Goal: Task Accomplishment & Management: Use online tool/utility

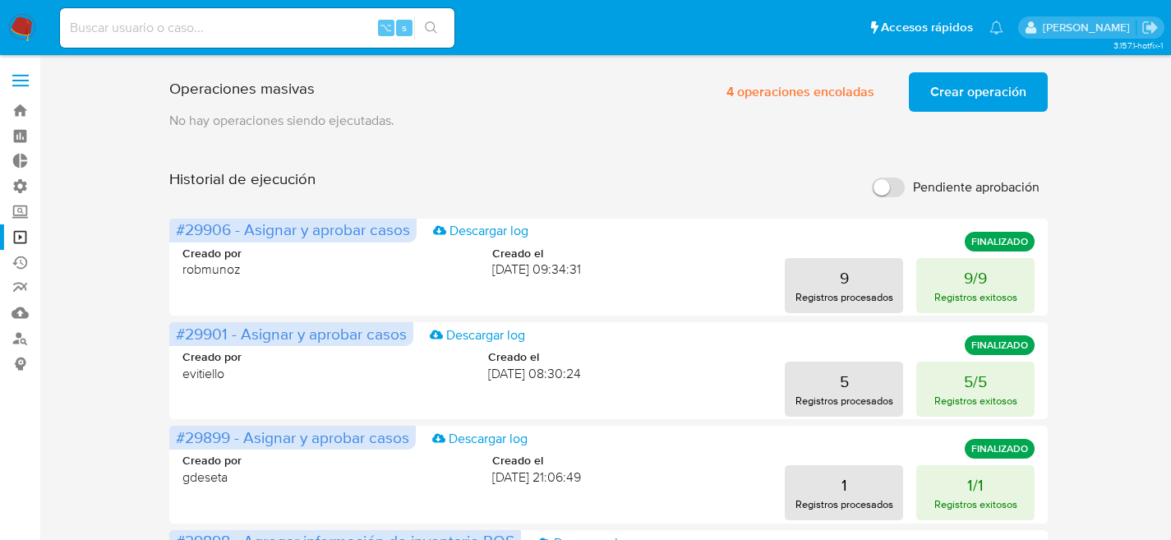
click at [24, 238] on link "Operaciones masivas" at bounding box center [98, 236] width 196 height 25
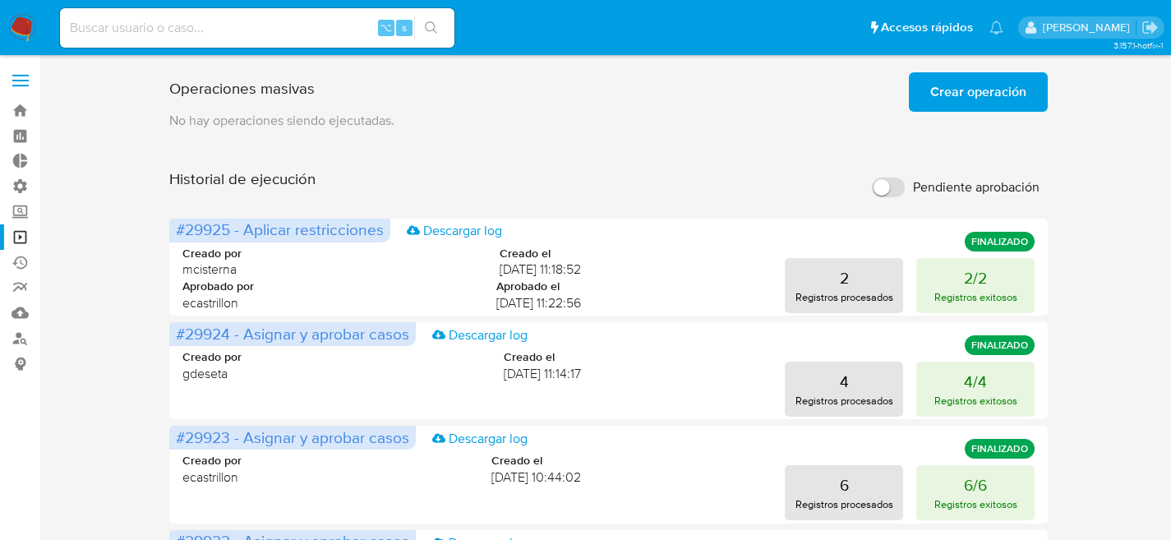
click at [980, 118] on p "No hay operaciones siendo ejecutadas." at bounding box center [608, 121] width 879 height 18
click at [985, 103] on span "Crear operación" at bounding box center [978, 92] width 96 height 36
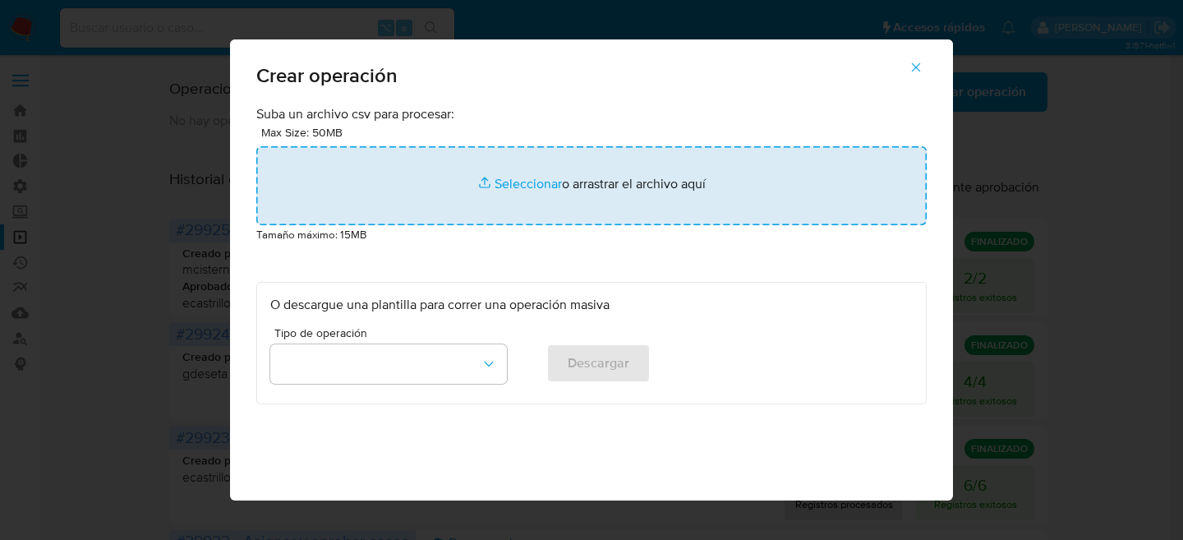
click at [485, 180] on input "file" at bounding box center [591, 185] width 671 height 79
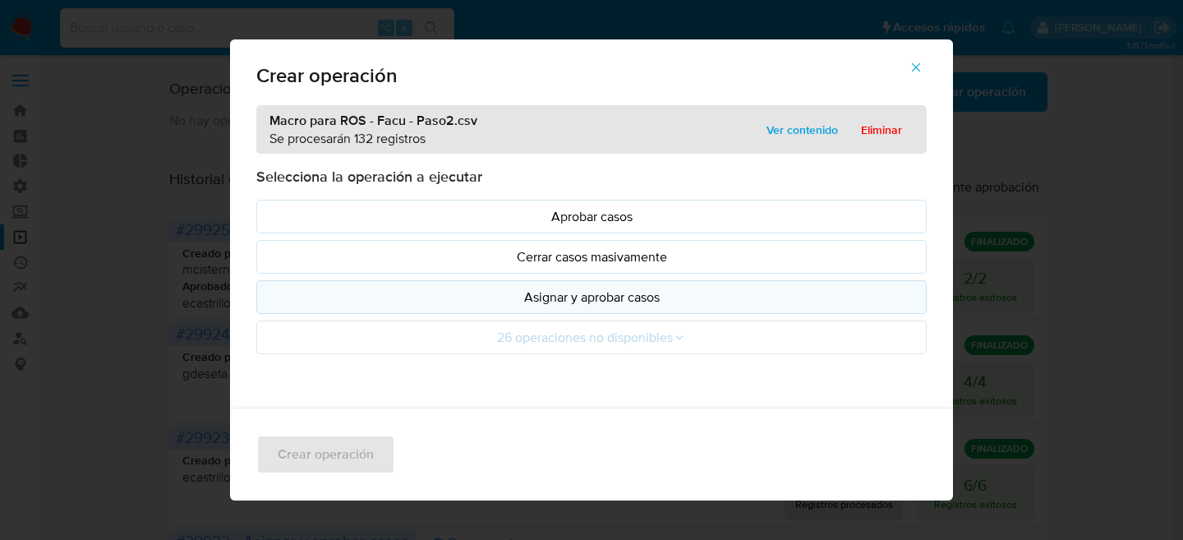
click at [574, 296] on p "Asignar y aprobar casos" at bounding box center [591, 297] width 643 height 19
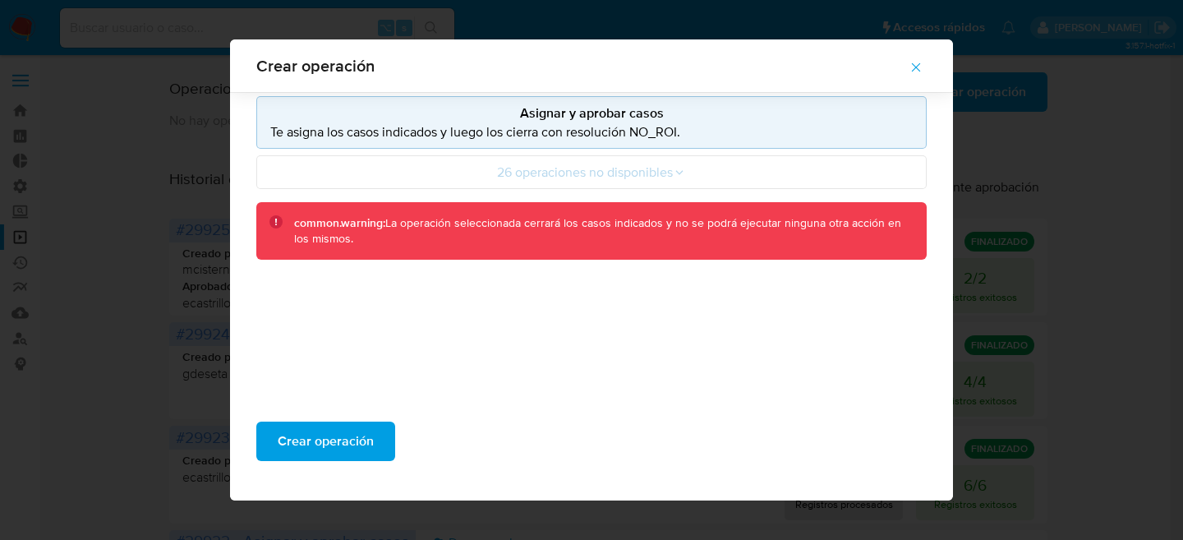
click at [329, 472] on div "Crear operación" at bounding box center [591, 447] width 723 height 105
click at [336, 436] on span "Crear operación" at bounding box center [326, 441] width 96 height 36
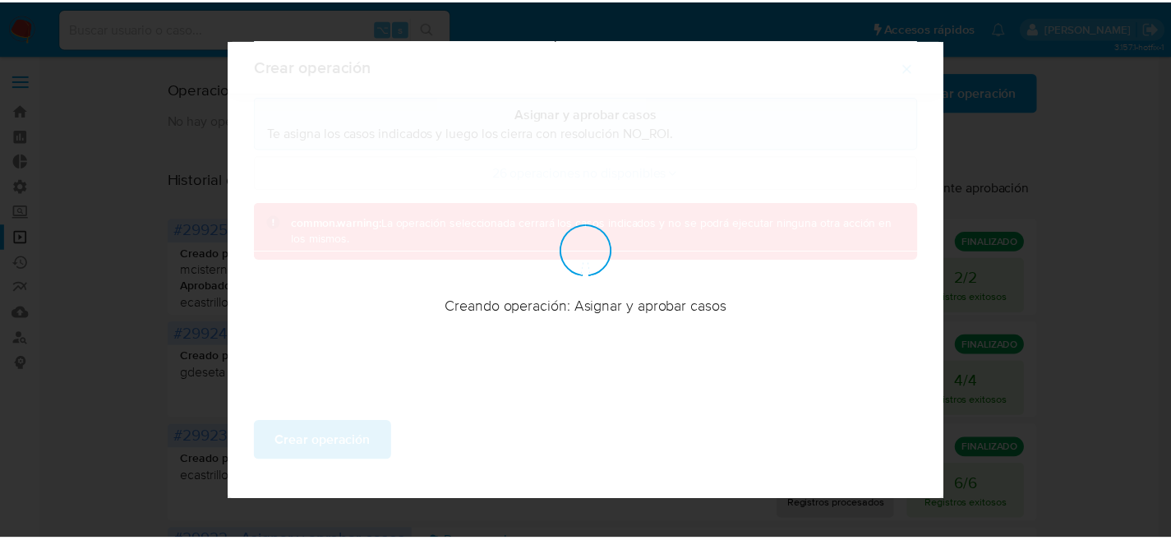
scroll to position [78, 0]
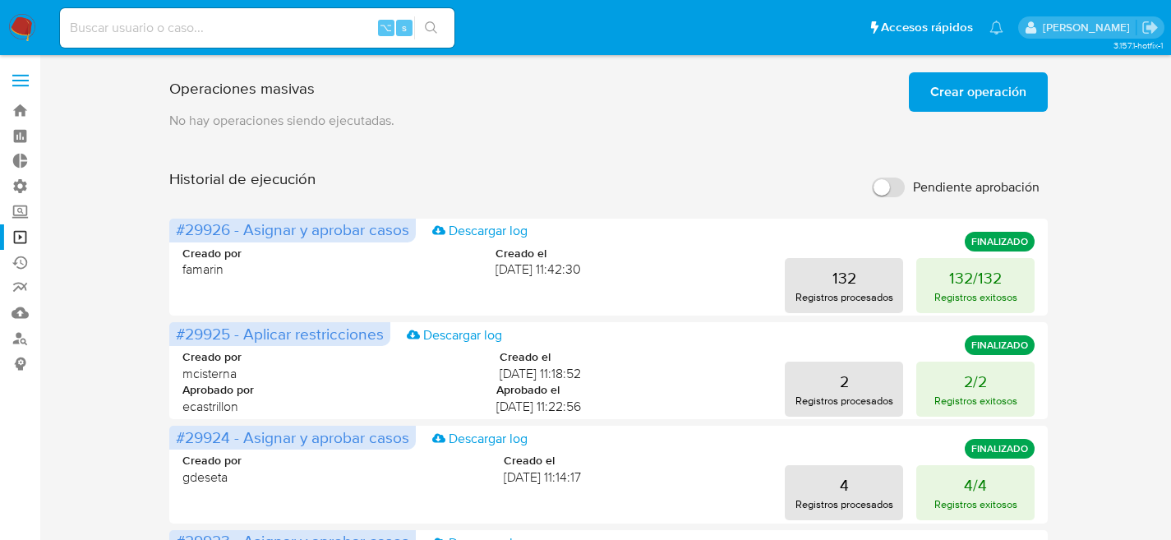
click at [964, 83] on span "Crear operación" at bounding box center [978, 92] width 96 height 36
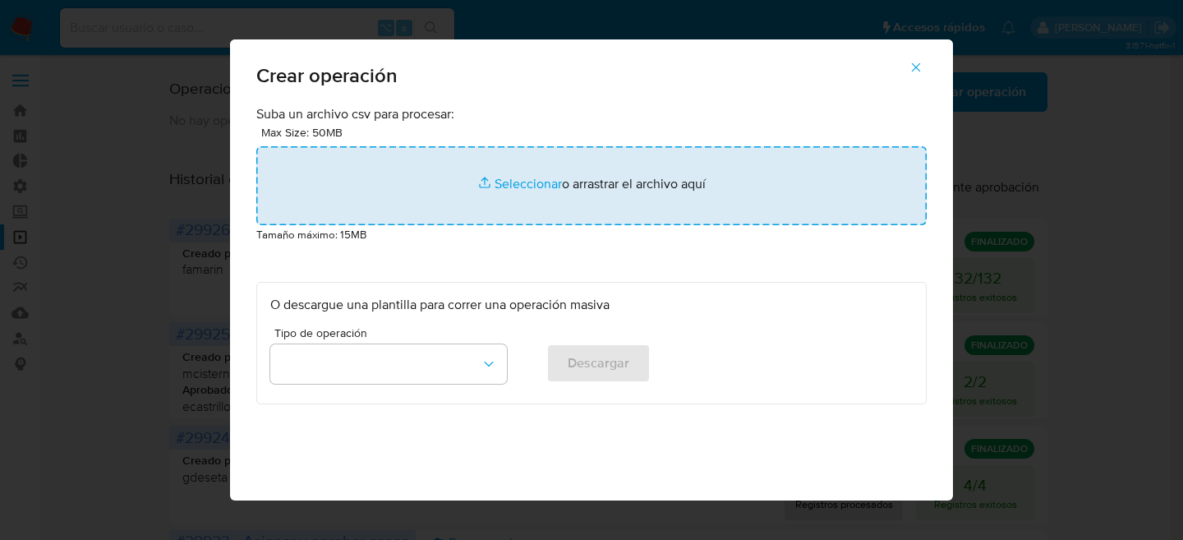
click at [536, 171] on input "file" at bounding box center [591, 185] width 671 height 79
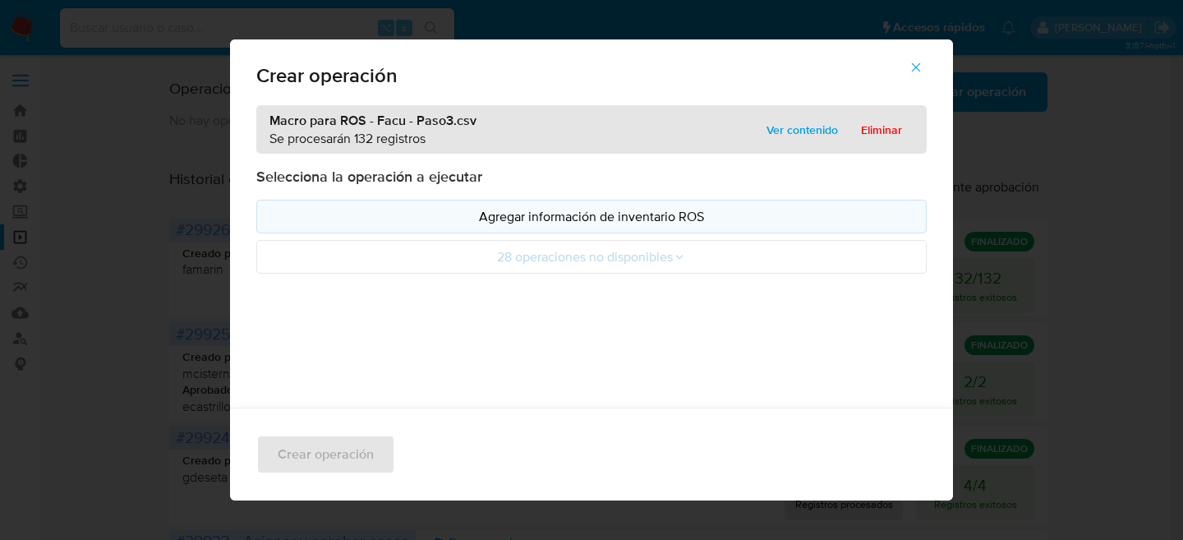
click at [568, 223] on p "Agregar información de inventario ROS" at bounding box center [591, 216] width 643 height 19
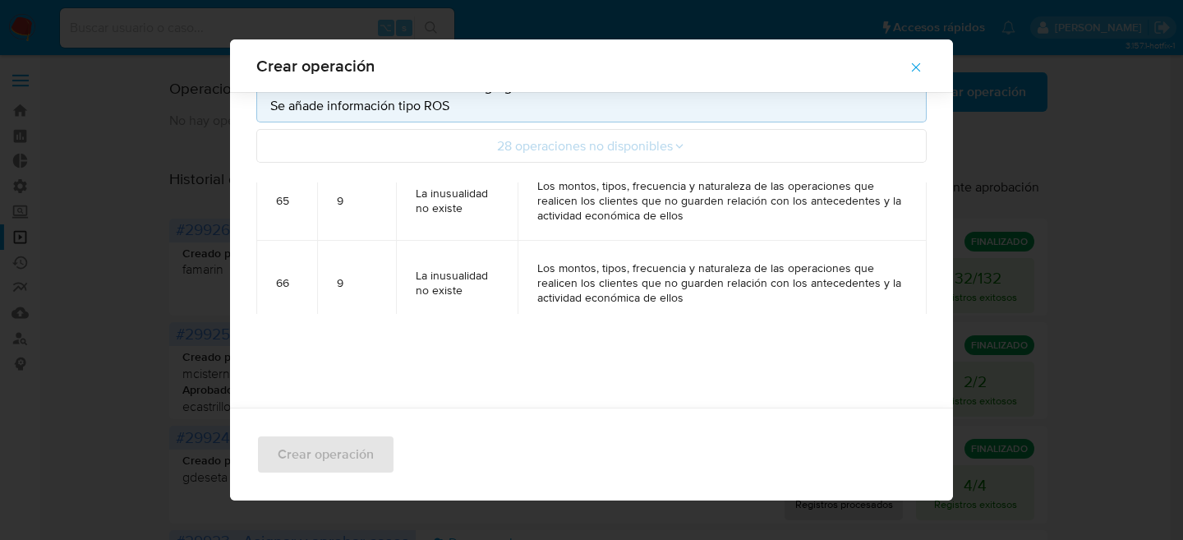
scroll to position [5327, 0]
click at [932, 69] on button "button" at bounding box center [917, 67] width 58 height 39
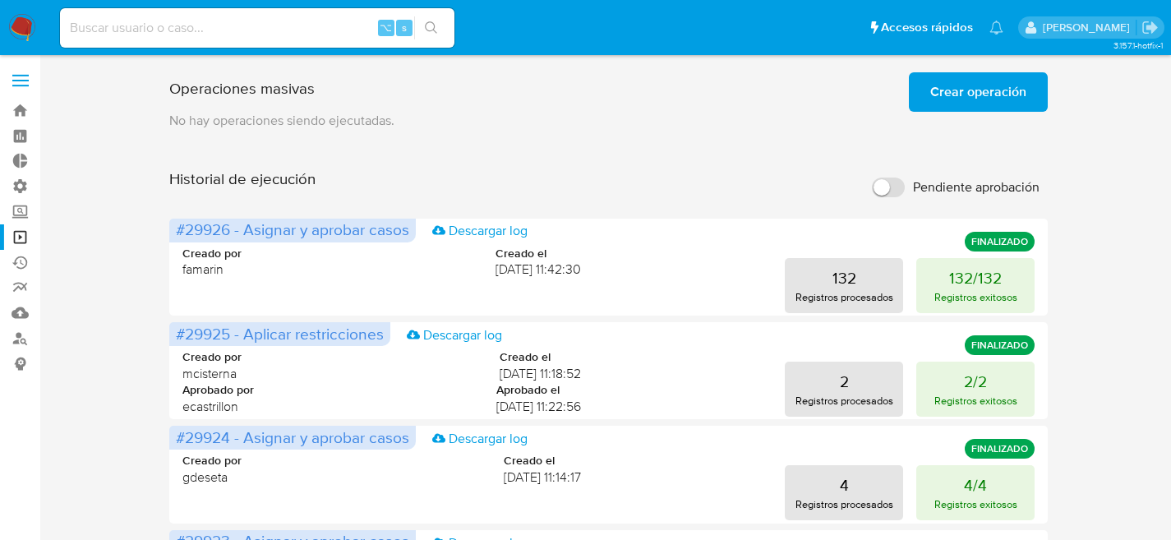
click at [971, 106] on span "Crear operación" at bounding box center [978, 92] width 96 height 36
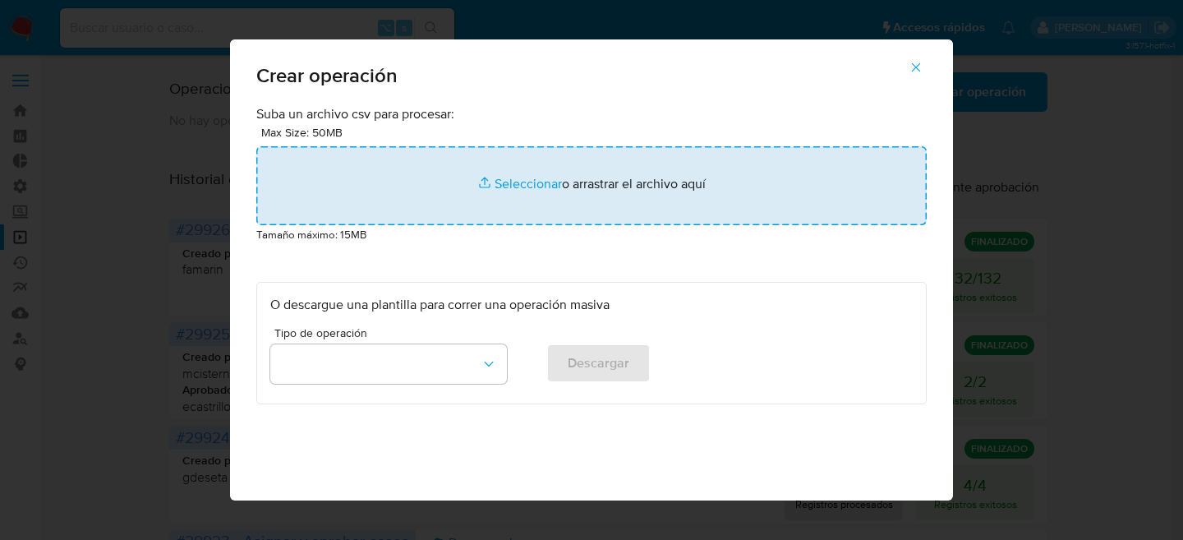
drag, startPoint x: 507, startPoint y: 133, endPoint x: 507, endPoint y: 151, distance: 18.1
click at [507, 145] on div "Max Size: 50MB Seleccionar archivos Seleccionar o arrastrar el archivo aquí" at bounding box center [591, 174] width 671 height 102
click at [507, 173] on input "file" at bounding box center [591, 185] width 671 height 79
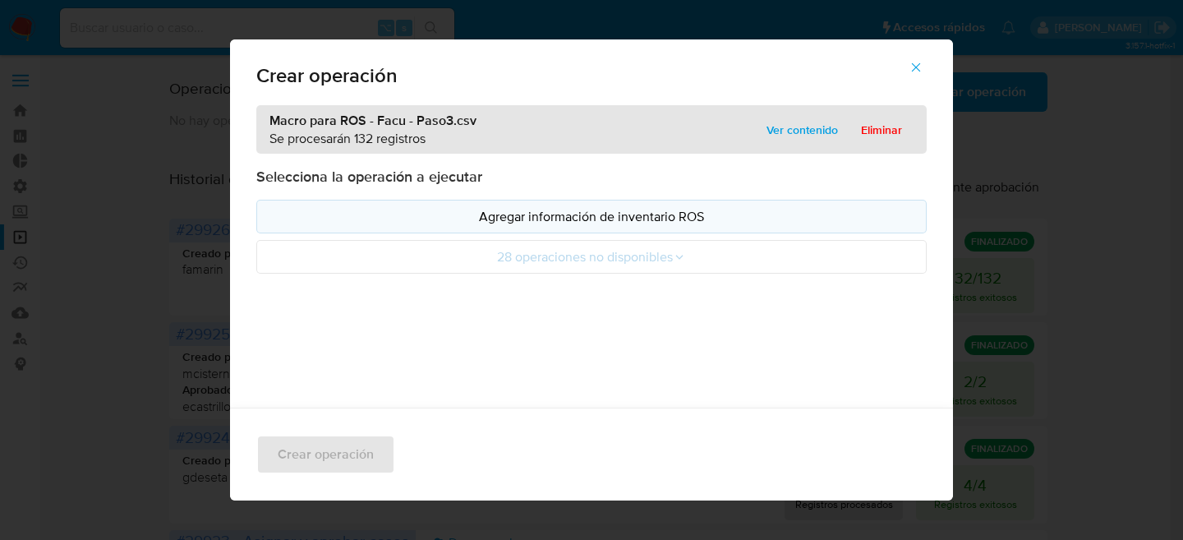
click at [444, 219] on p "Agregar información de inventario ROS" at bounding box center [591, 216] width 643 height 19
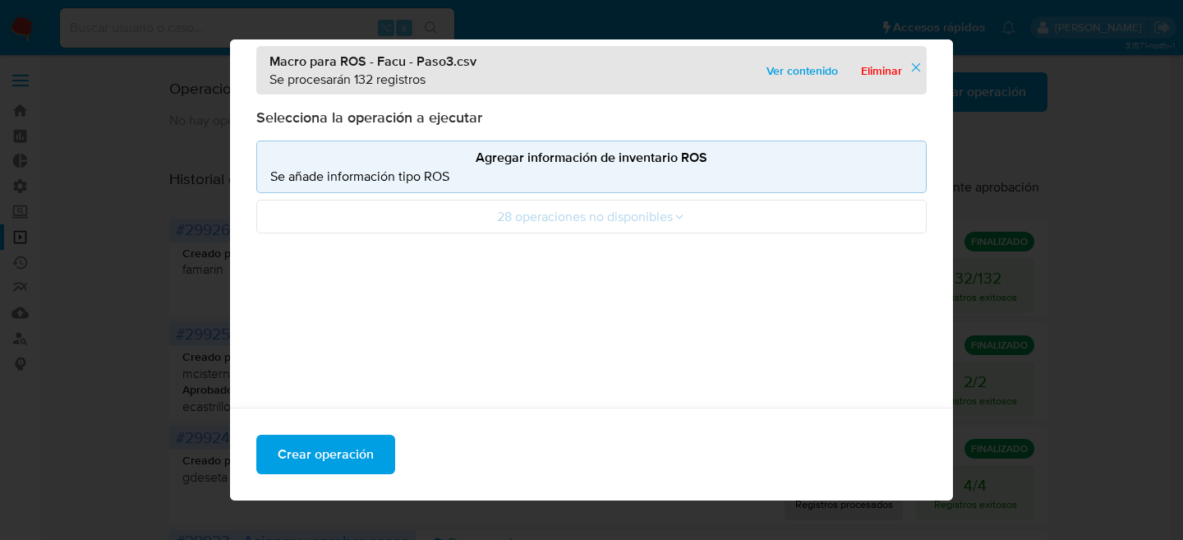
scroll to position [13, 0]
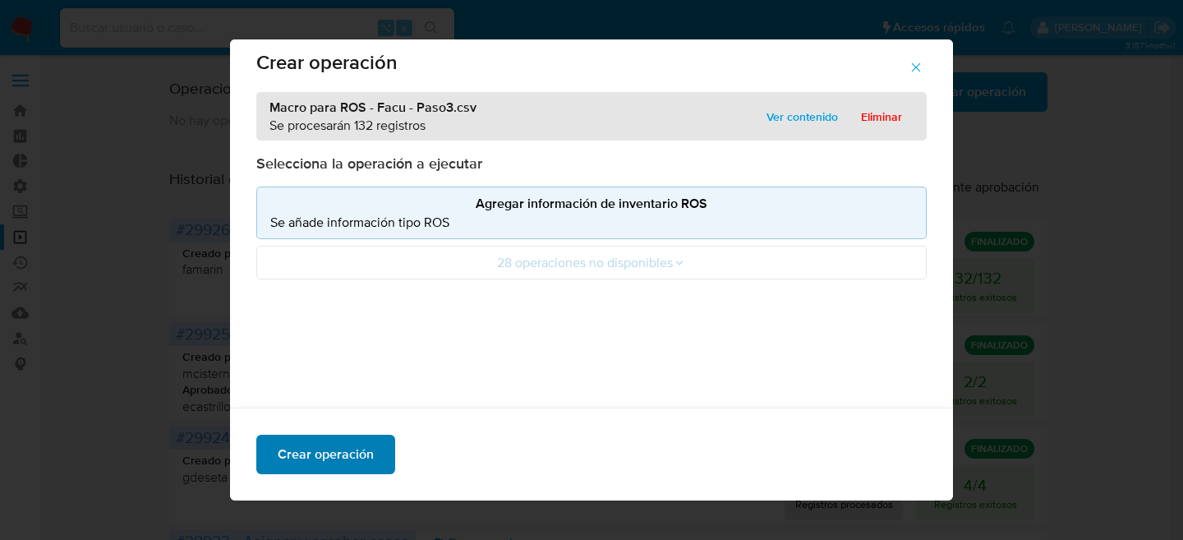
click at [326, 459] on span "Crear operación" at bounding box center [326, 454] width 96 height 36
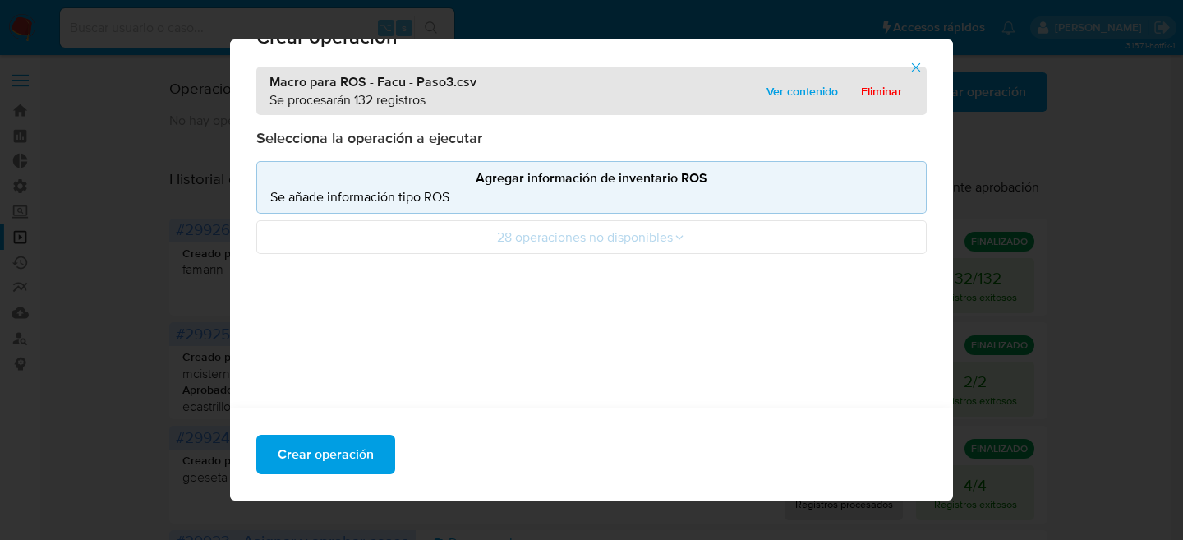
click at [359, 444] on span "Crear operación" at bounding box center [326, 454] width 96 height 36
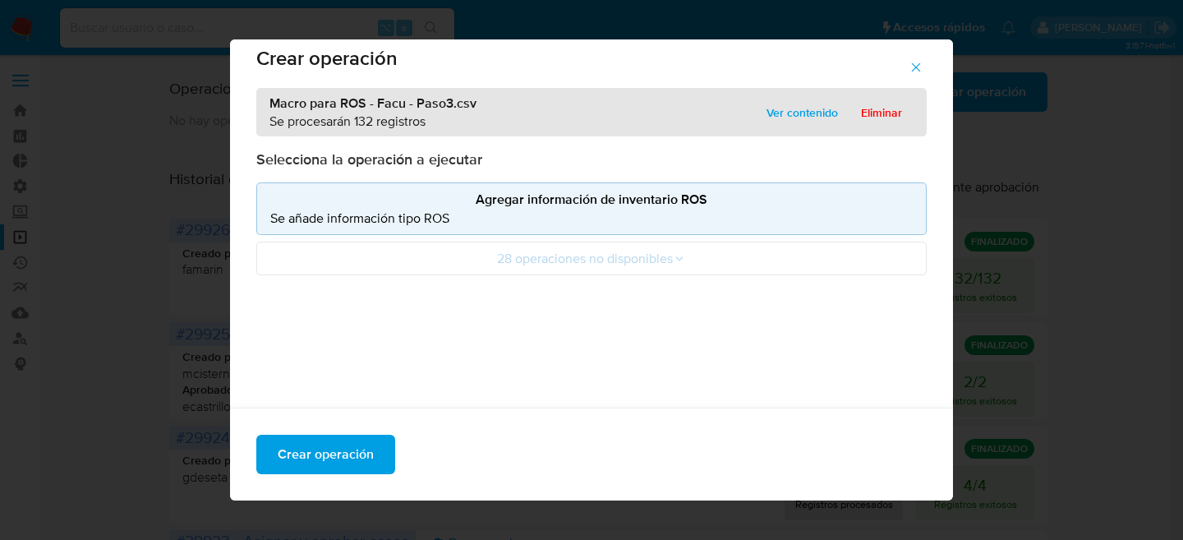
scroll to position [0, 0]
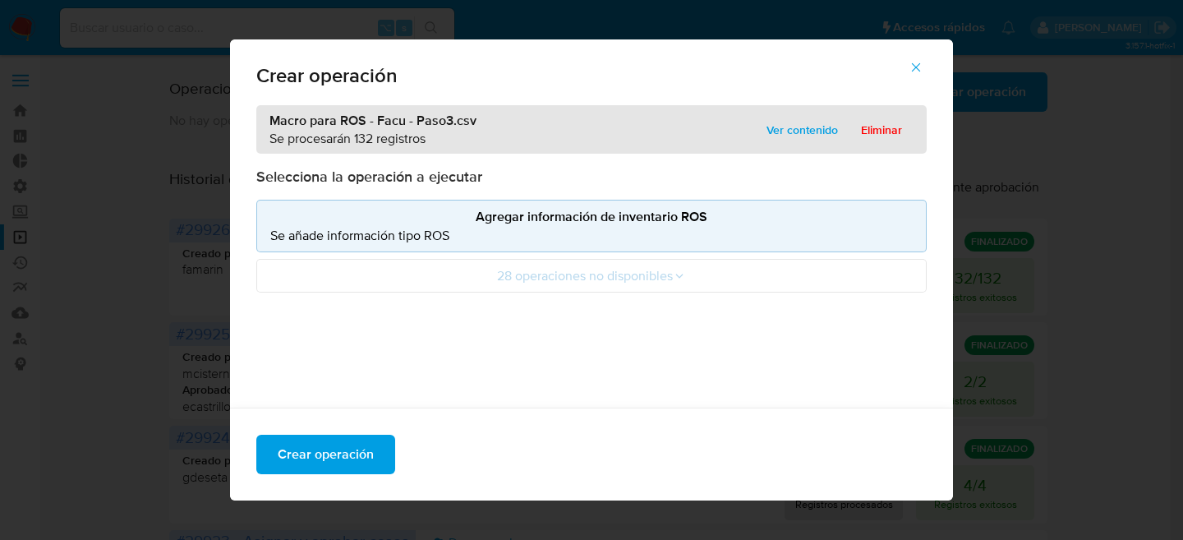
click at [345, 445] on span "Crear operación" at bounding box center [326, 454] width 96 height 36
click at [367, 436] on button "Crear operación" at bounding box center [325, 454] width 139 height 39
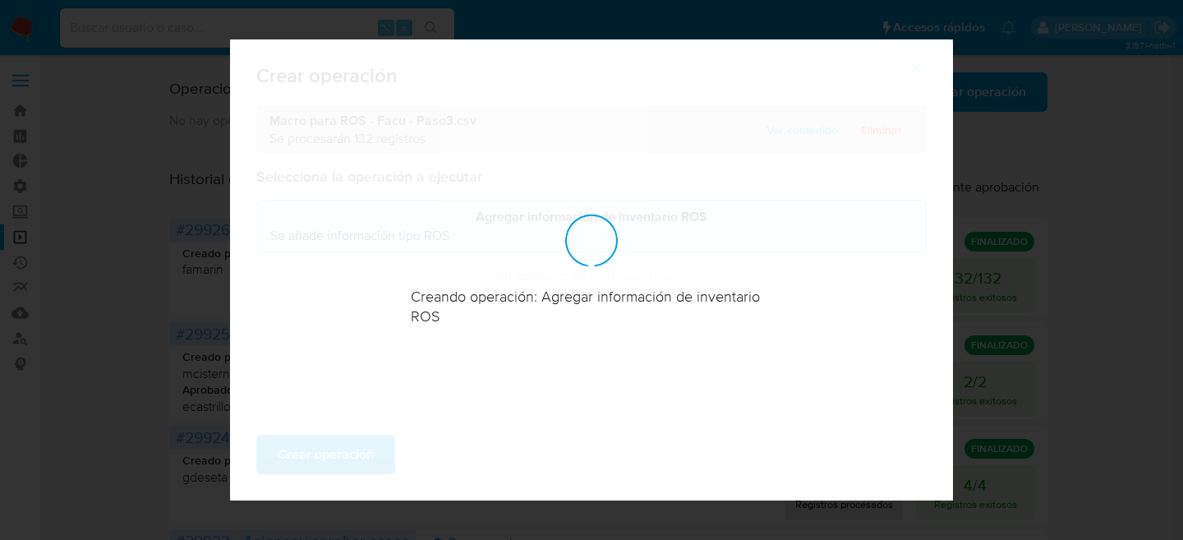
click at [361, 445] on div at bounding box center [591, 269] width 723 height 461
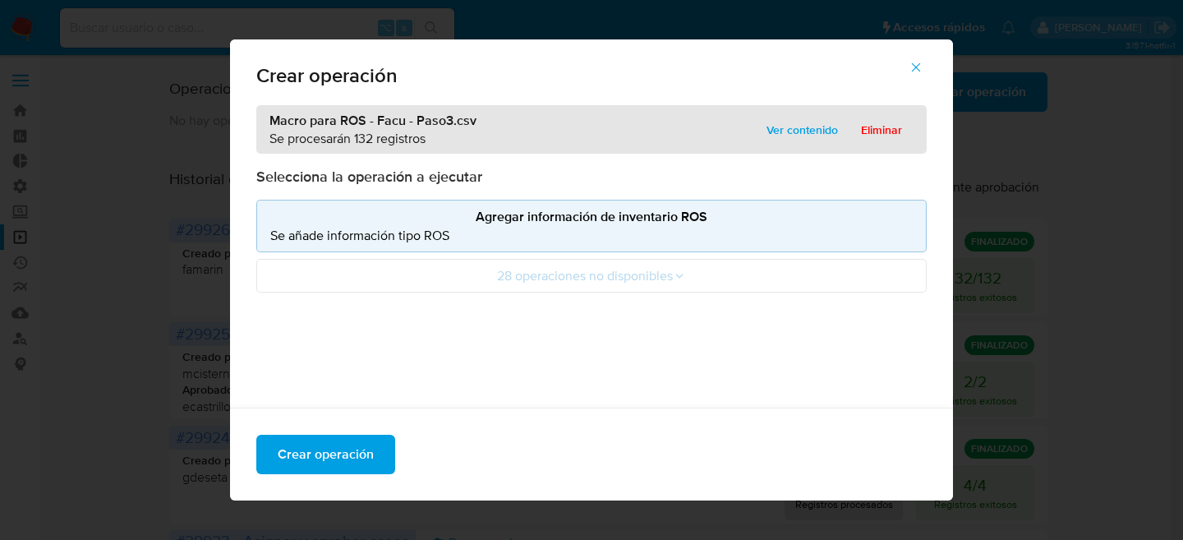
click at [361, 445] on span "Crear operación" at bounding box center [326, 454] width 96 height 36
click at [924, 62] on icon "button" at bounding box center [916, 67] width 15 height 15
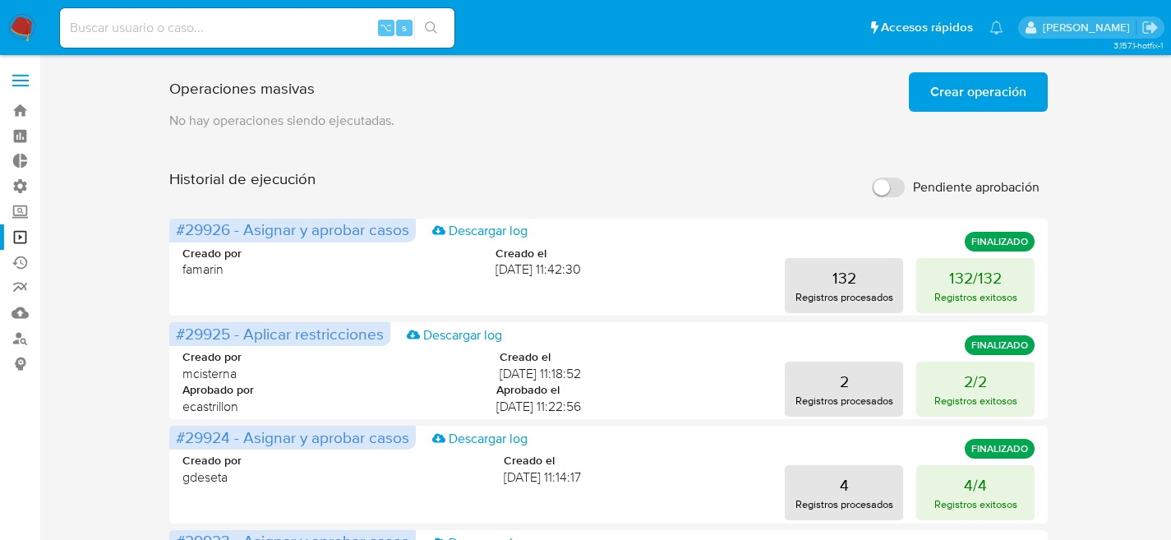
click at [953, 102] on span "Crear operación" at bounding box center [978, 92] width 96 height 36
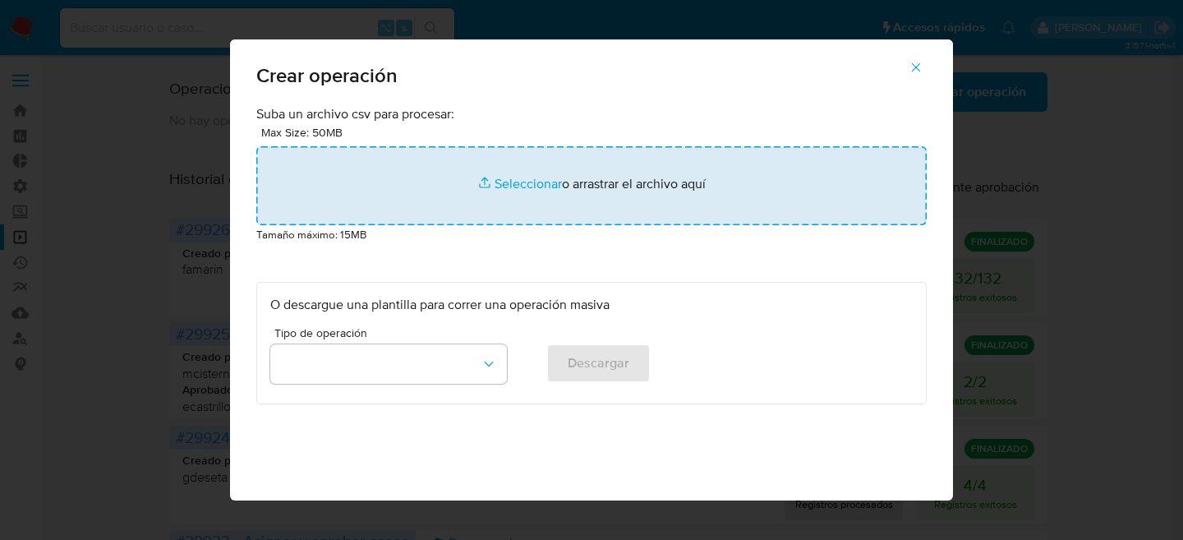
click at [430, 192] on input "file" at bounding box center [591, 185] width 671 height 79
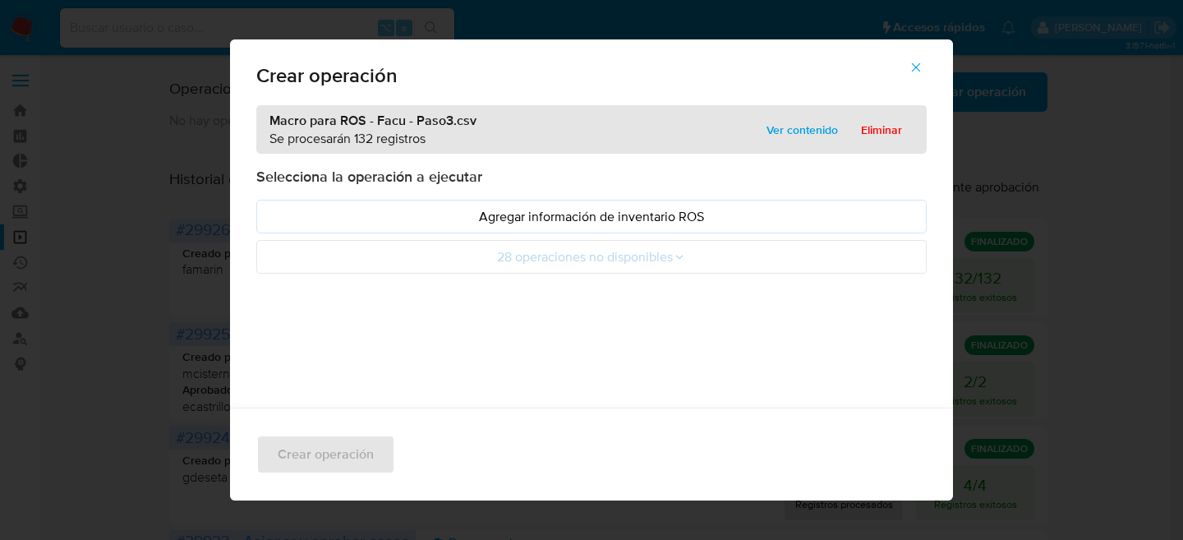
click at [920, 118] on div "Macro para ROS - Facu - Paso3.csv Se procesarán 132 registros Ver contenido Eli…" at bounding box center [591, 348] width 723 height 487
click at [902, 120] on button "Eliminar" at bounding box center [882, 130] width 64 height 26
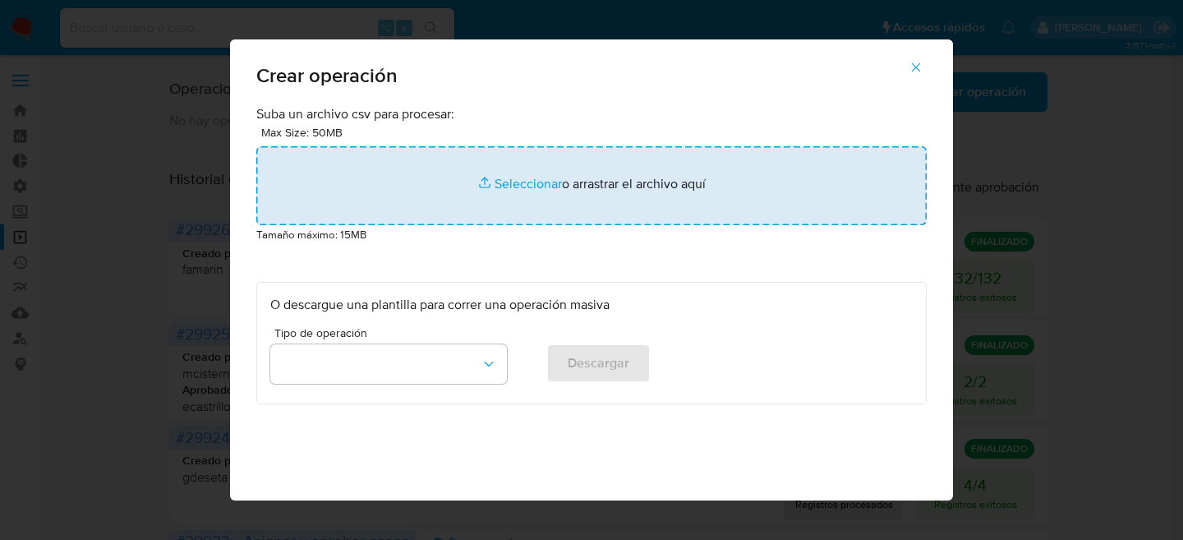
click at [585, 189] on input "file" at bounding box center [591, 185] width 671 height 79
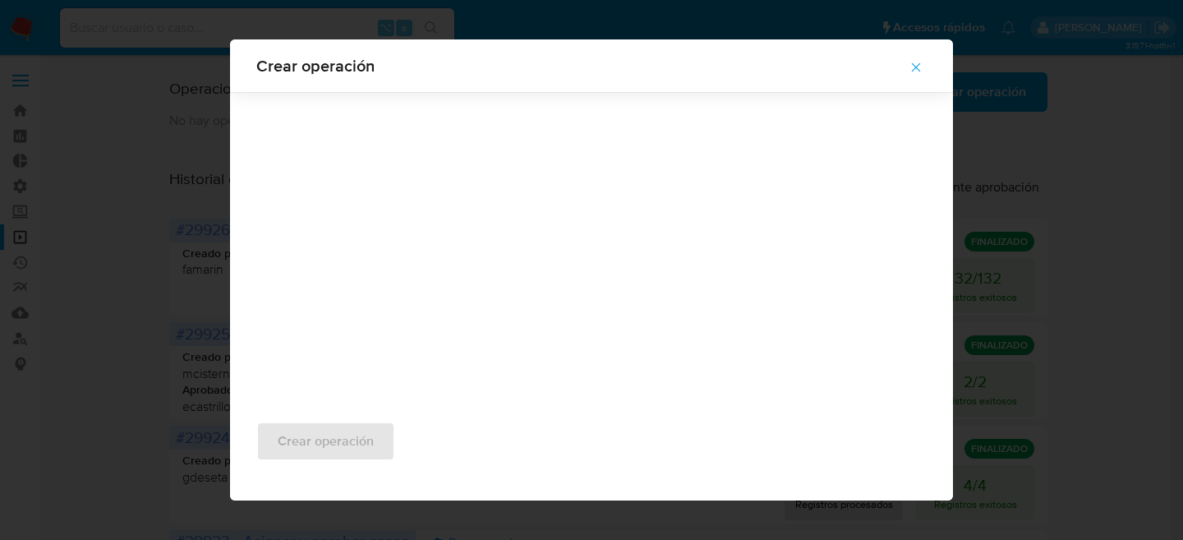
scroll to position [13, 0]
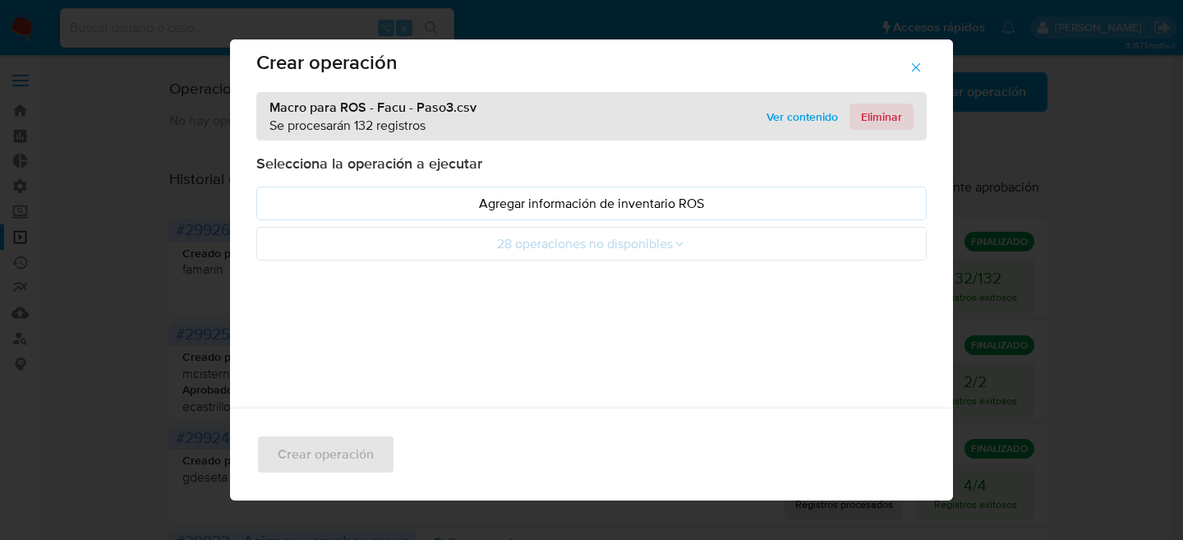
click at [882, 114] on span "Eliminar" at bounding box center [881, 116] width 41 height 23
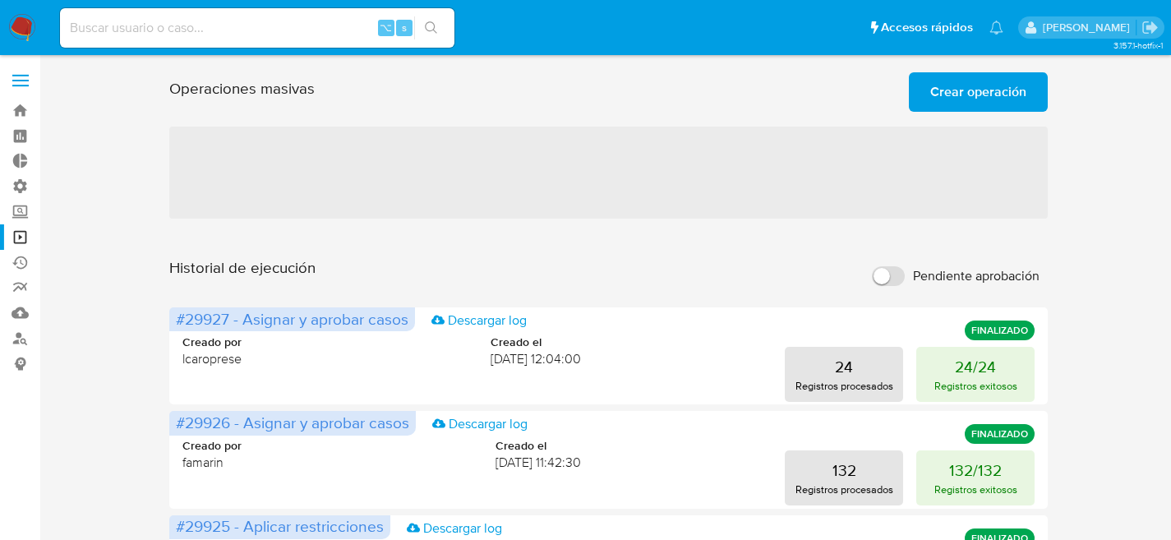
click at [939, 95] on span "Crear operación" at bounding box center [978, 92] width 96 height 36
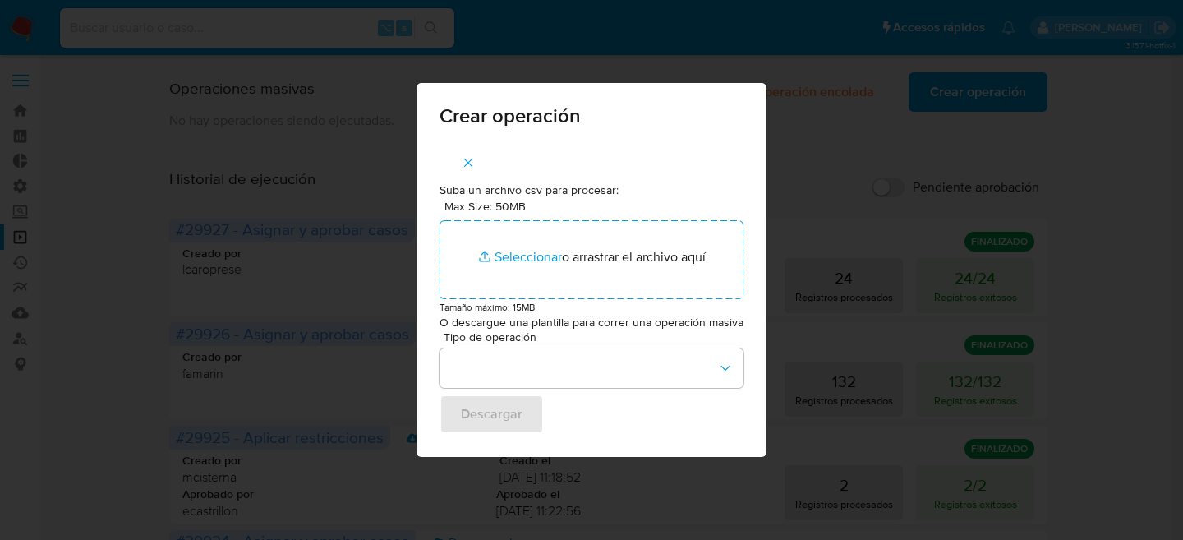
drag, startPoint x: 495, startPoint y: 284, endPoint x: 558, endPoint y: 204, distance: 101.8
click at [549, 205] on div "Max Size: 50MB Seleccionar archivos Seleccionar o arrastrar el archivo aquí" at bounding box center [592, 249] width 304 height 100
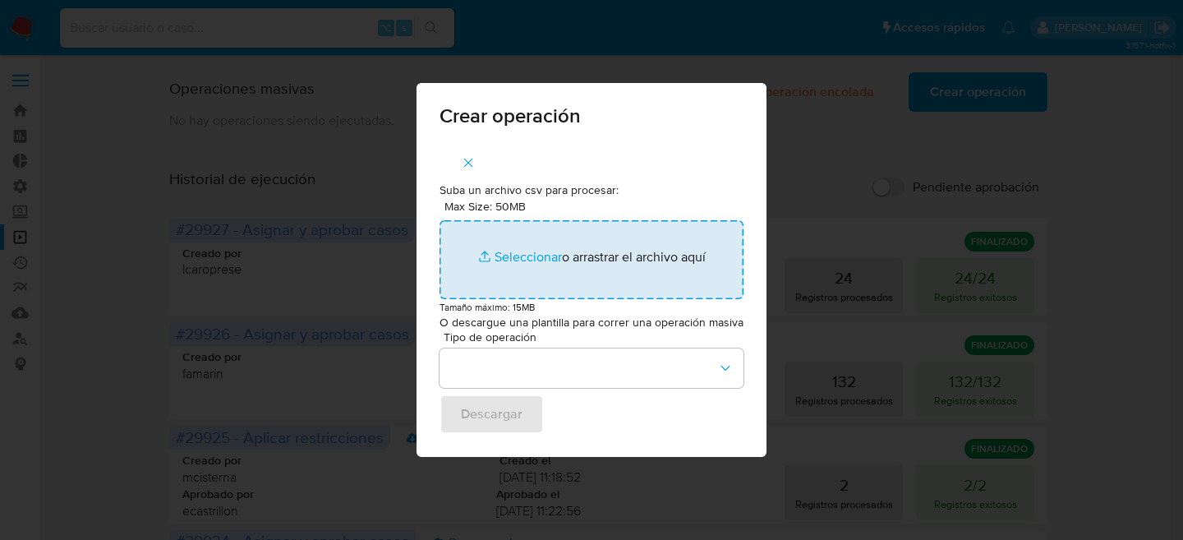
click at [580, 265] on input "Max Size: 50MB Seleccionar archivos" at bounding box center [592, 259] width 304 height 79
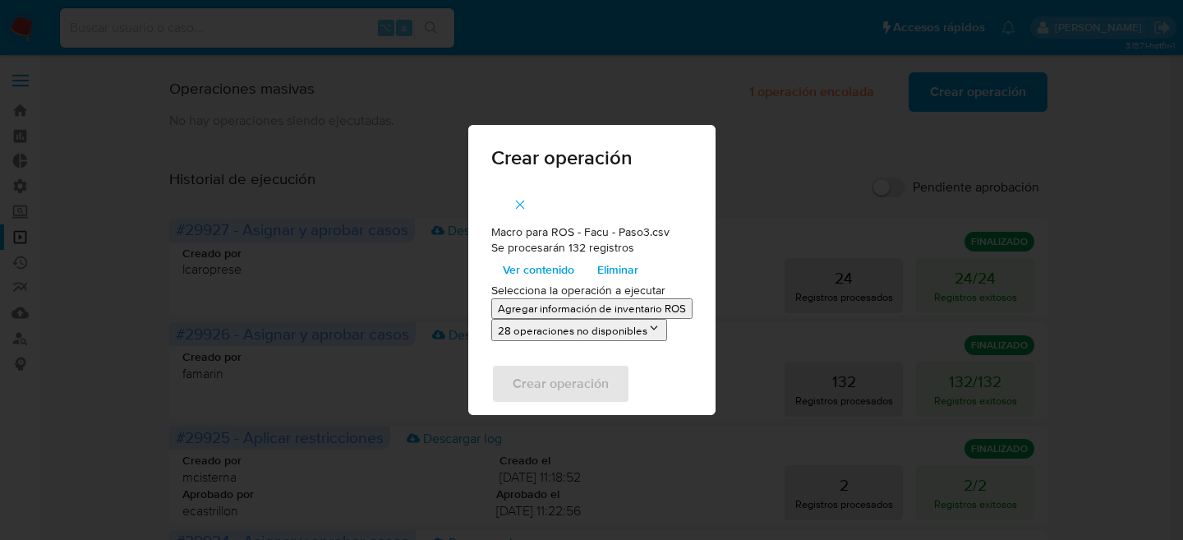
click at [523, 309] on p "Agregar información de inventario ROS" at bounding box center [592, 309] width 188 height 16
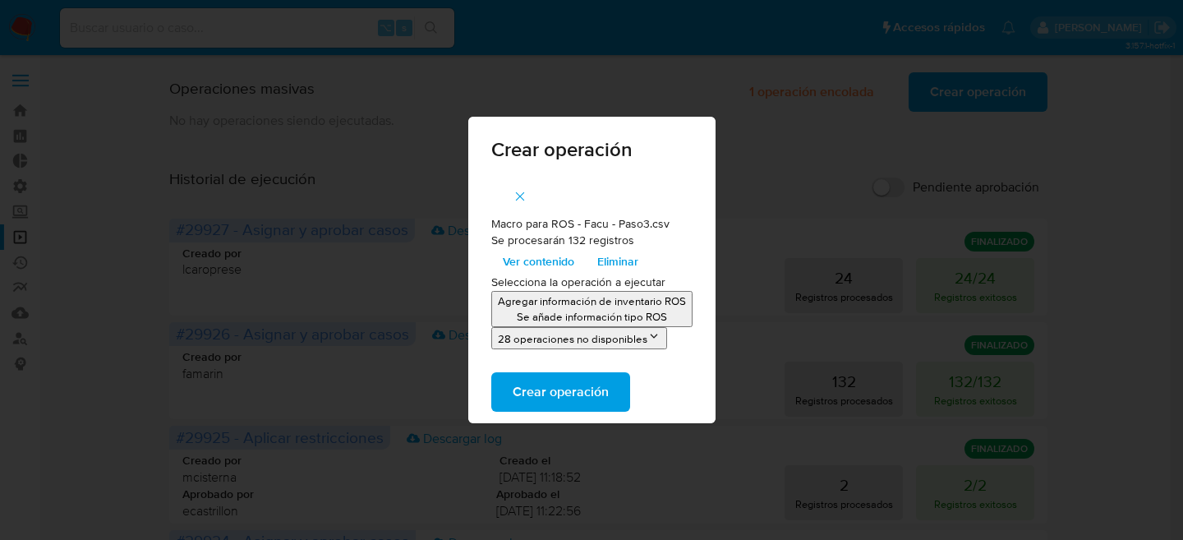
click at [585, 383] on span "Crear operación" at bounding box center [561, 392] width 96 height 36
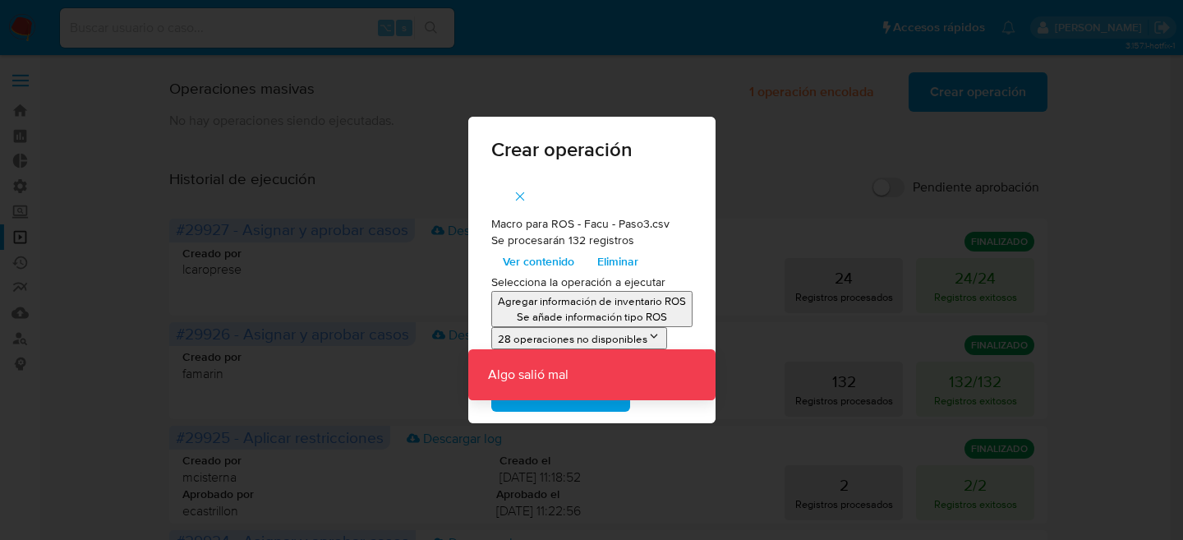
click at [513, 205] on span "button" at bounding box center [520, 196] width 15 height 36
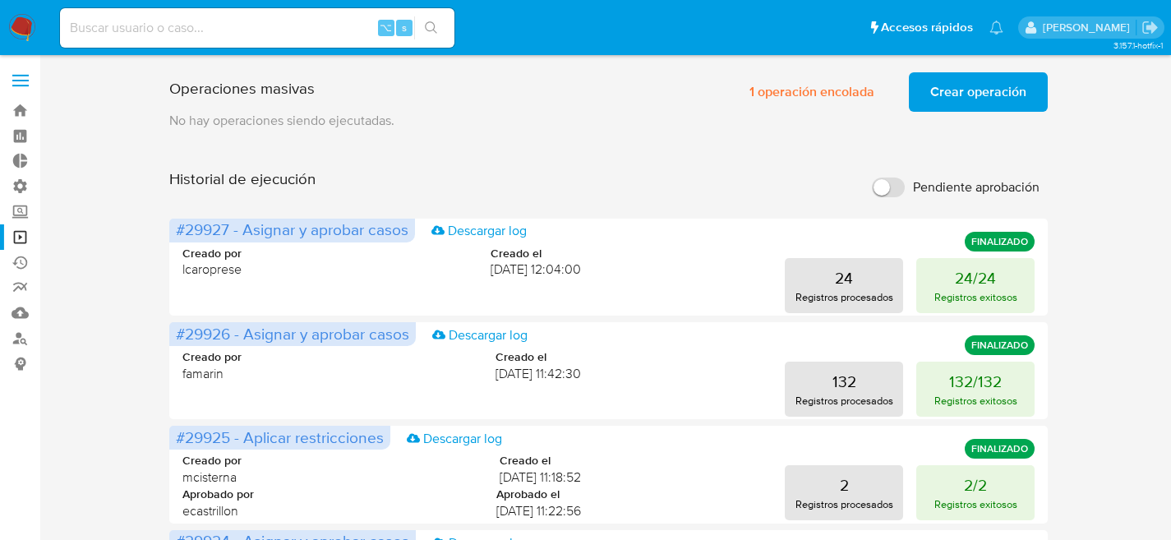
click at [29, 35] on img at bounding box center [22, 28] width 28 height 28
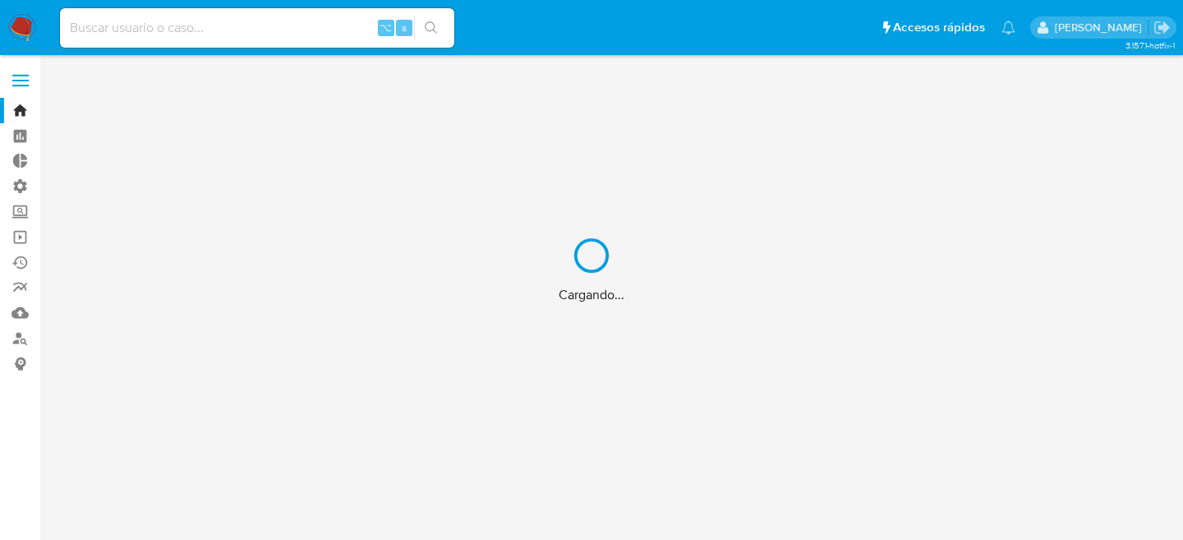
click at [21, 239] on div "Cargando..." at bounding box center [591, 270] width 1183 height 540
click at [28, 235] on div "Cargando..." at bounding box center [591, 270] width 1183 height 540
click at [13, 233] on div "Cargando..." at bounding box center [591, 270] width 1183 height 540
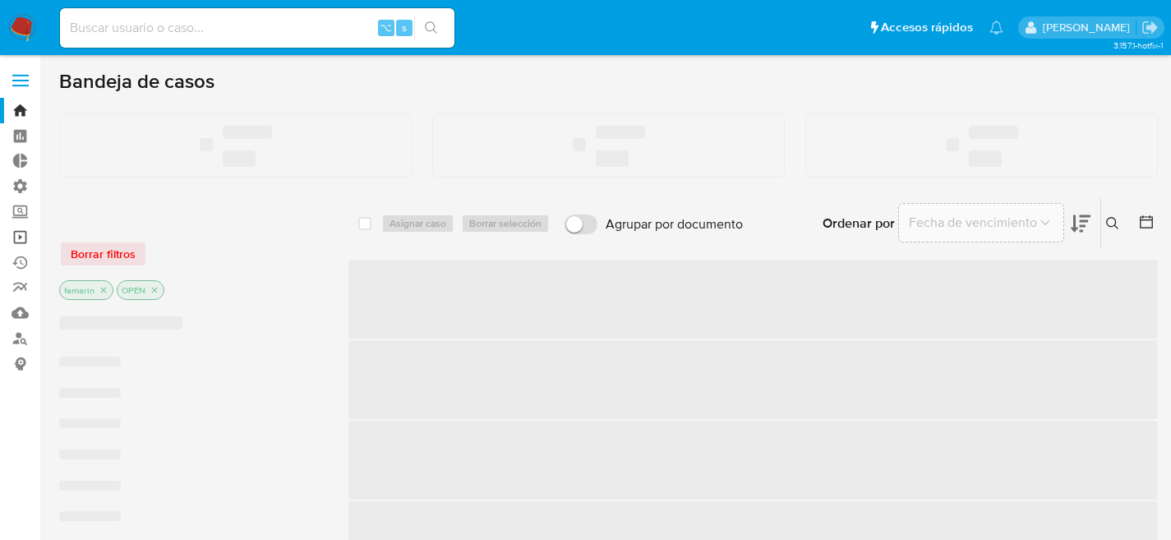
click at [16, 233] on link "Operaciones masivas" at bounding box center [98, 236] width 196 height 25
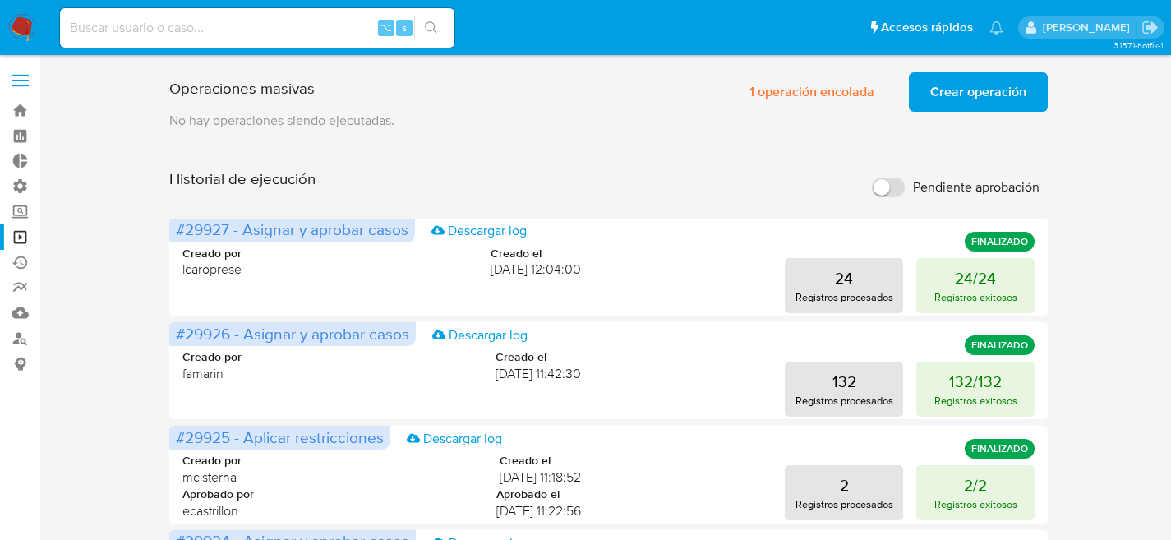
click at [953, 106] on span "Crear operación" at bounding box center [978, 92] width 96 height 36
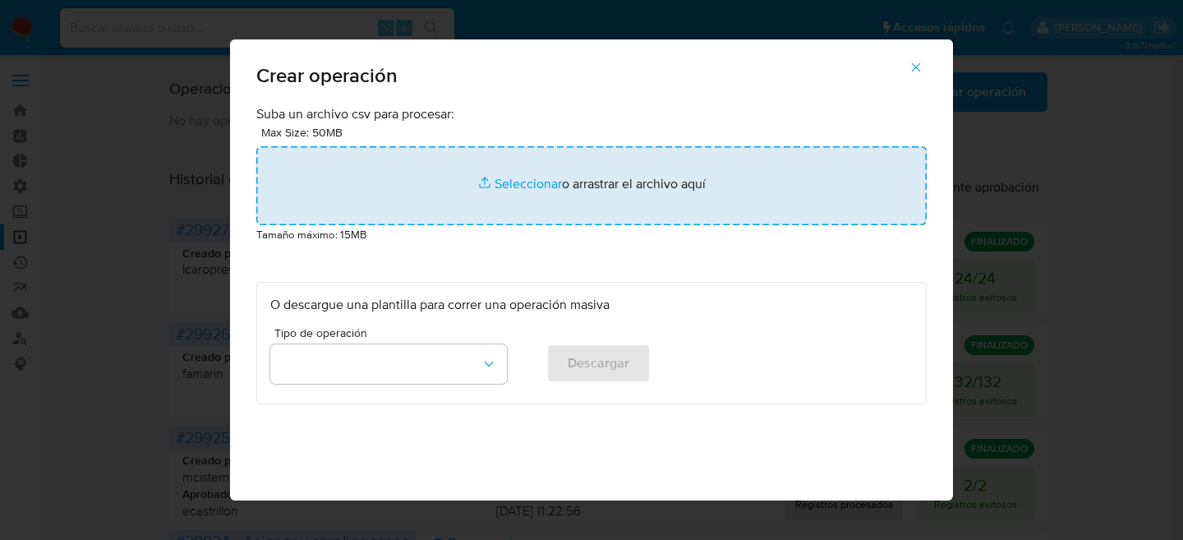
click at [503, 186] on input "file" at bounding box center [591, 185] width 671 height 79
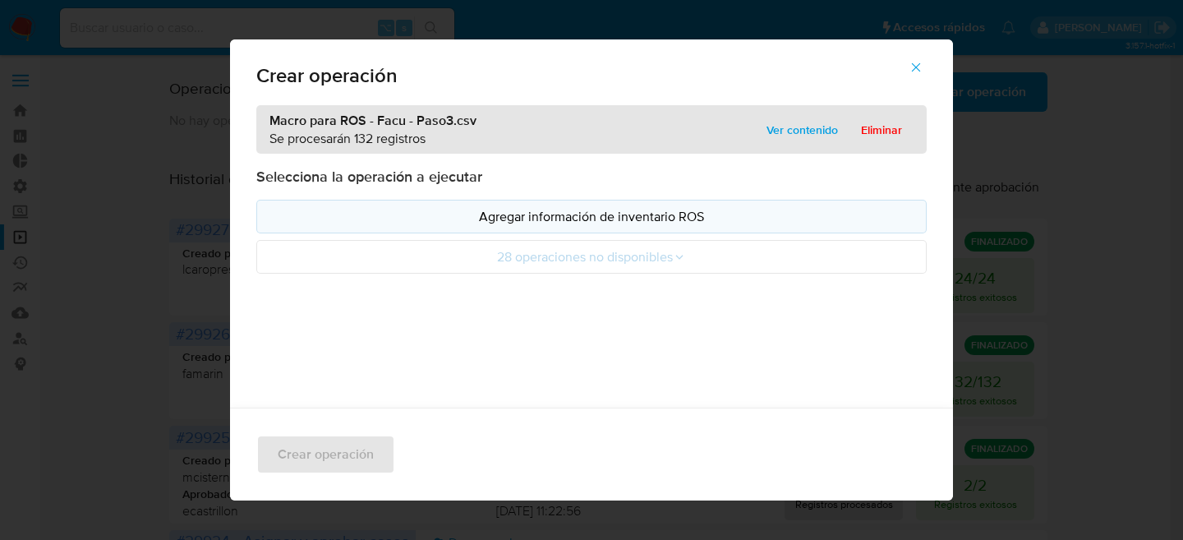
click at [462, 229] on button "Agregar información de inventario ROS" at bounding box center [591, 217] width 671 height 34
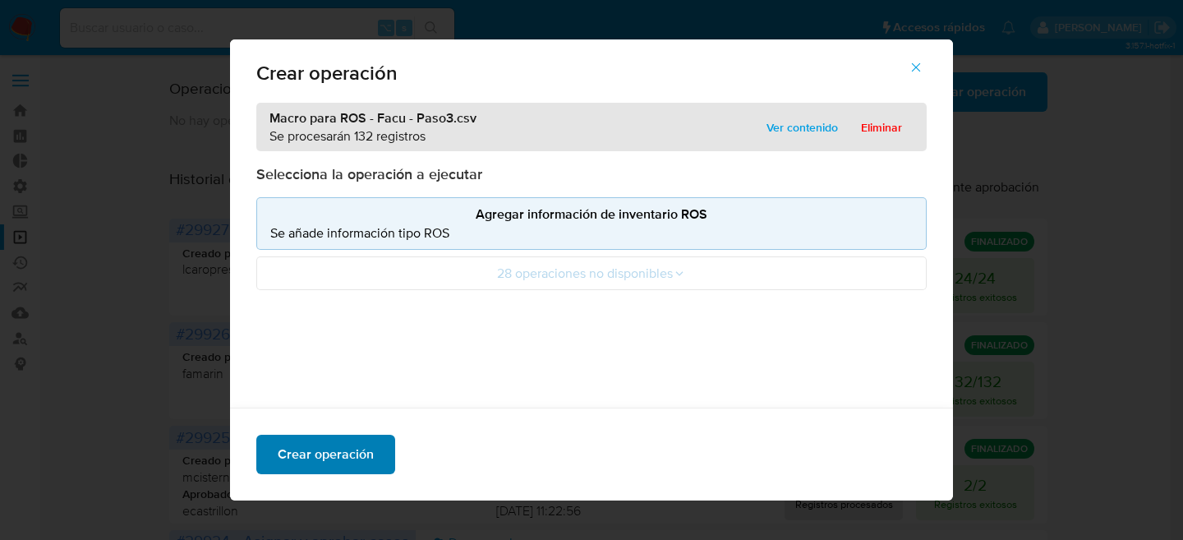
scroll to position [3, 0]
click at [339, 464] on span "Crear operación" at bounding box center [326, 454] width 96 height 36
click at [328, 422] on div "Crear operación" at bounding box center [591, 454] width 723 height 93
drag, startPoint x: 462, startPoint y: 195, endPoint x: 877, endPoint y: 116, distance: 422.5
click at [462, 195] on div "Selecciona la operación a ejecutar Agregar información de inventario ROS Se aña…" at bounding box center [591, 227] width 671 height 126
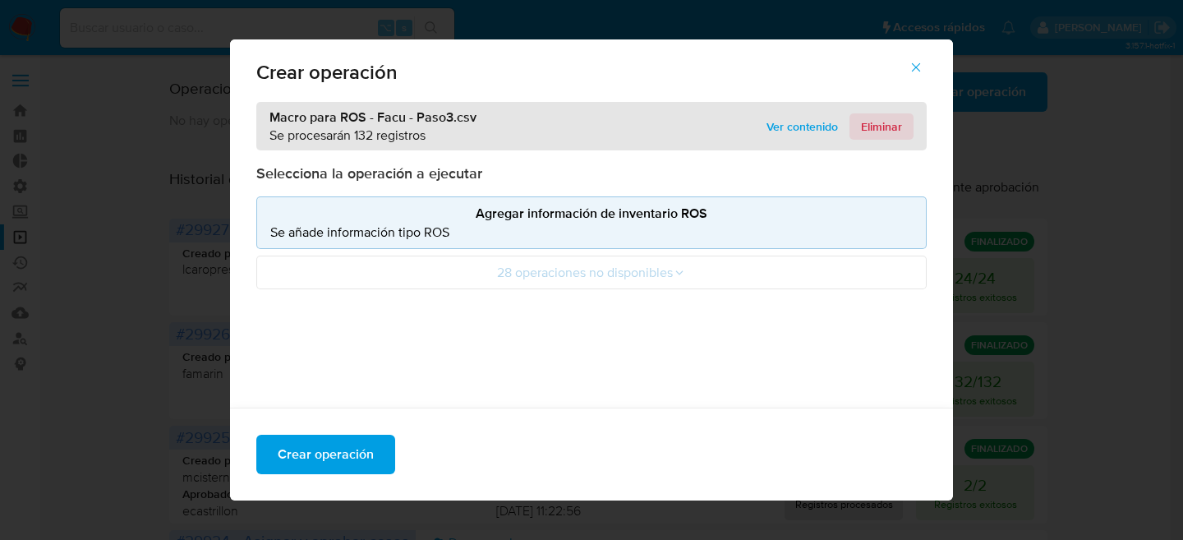
click at [889, 115] on span "Eliminar" at bounding box center [881, 126] width 41 height 23
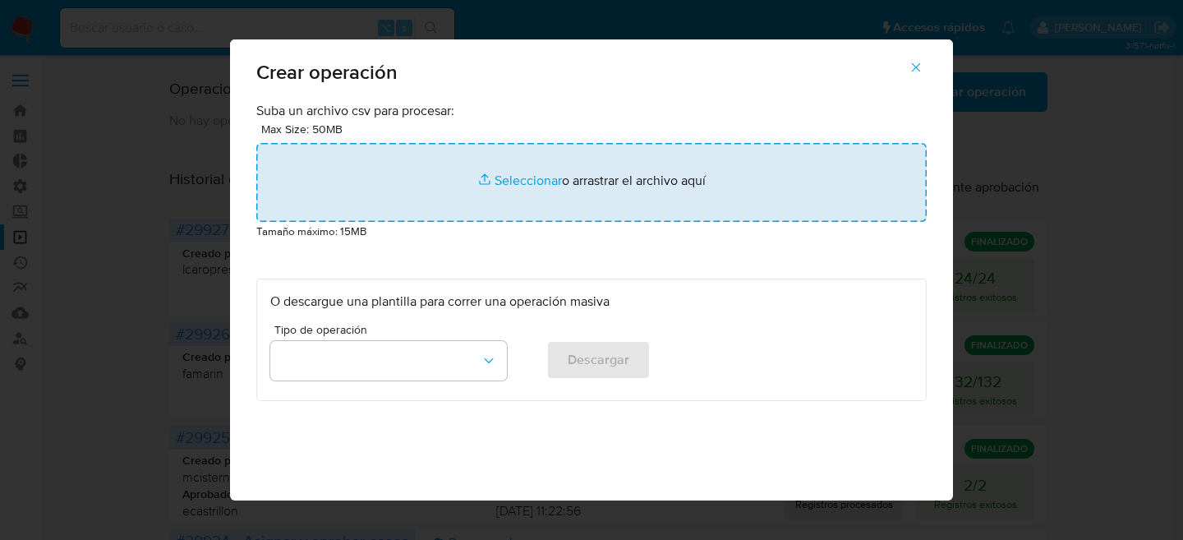
click at [520, 196] on input "file" at bounding box center [591, 182] width 671 height 79
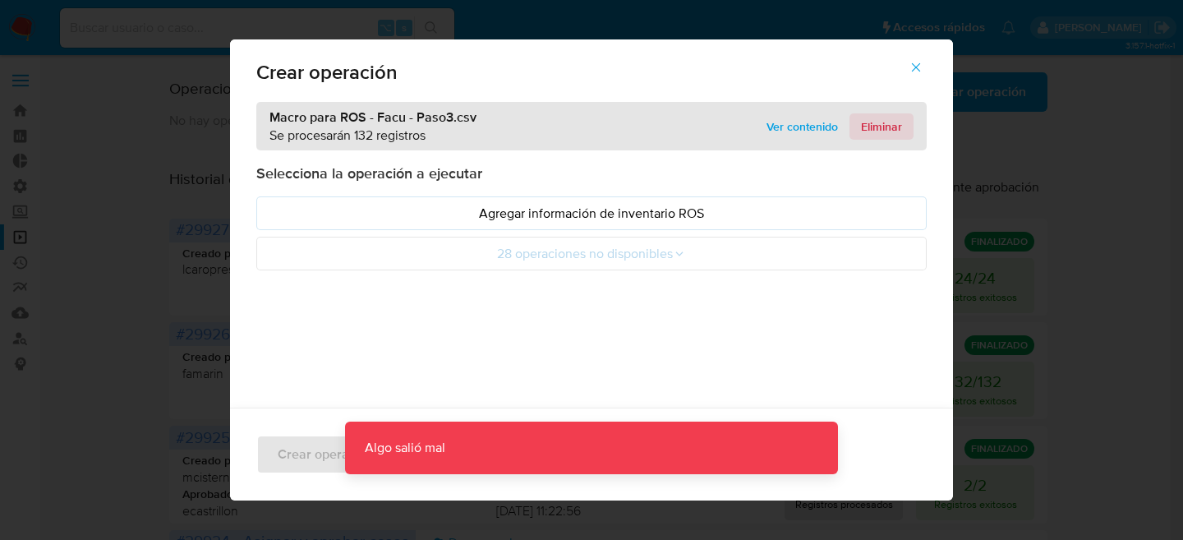
click at [854, 133] on button "Eliminar" at bounding box center [882, 126] width 64 height 26
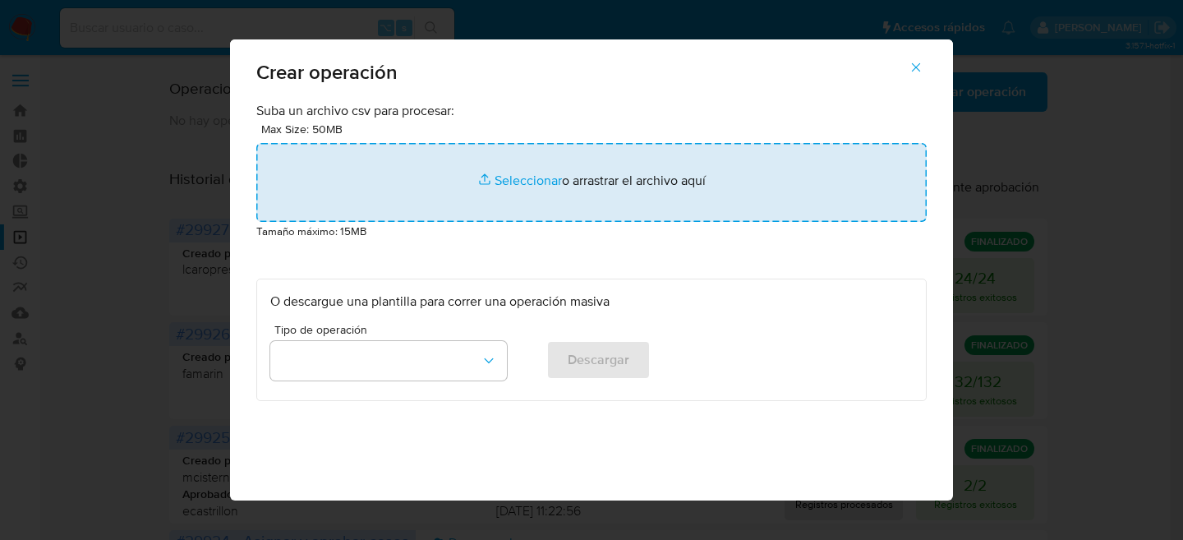
click at [355, 201] on input "file" at bounding box center [591, 182] width 671 height 79
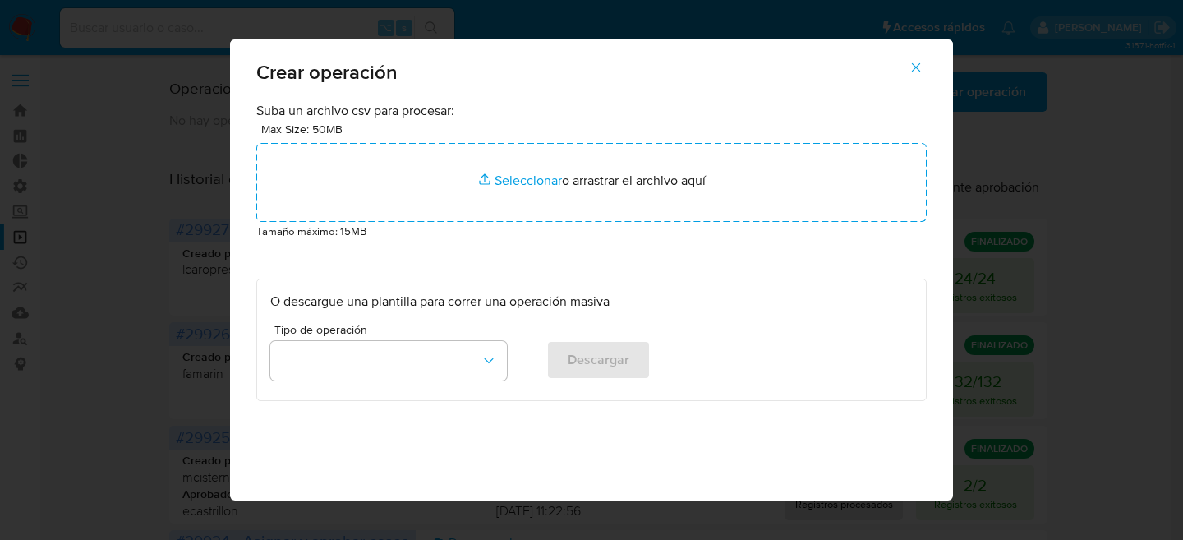
type input "C:\fakepath\Macro para ROS - Facu - Paso3.csv"
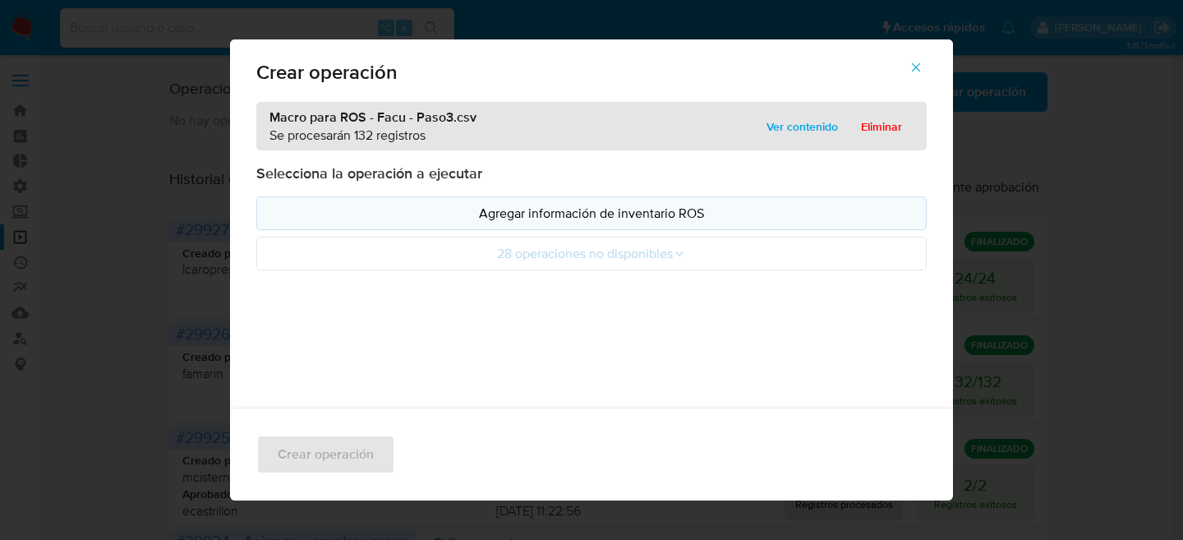
click at [431, 229] on button "Agregar información de inventario ROS" at bounding box center [591, 213] width 671 height 34
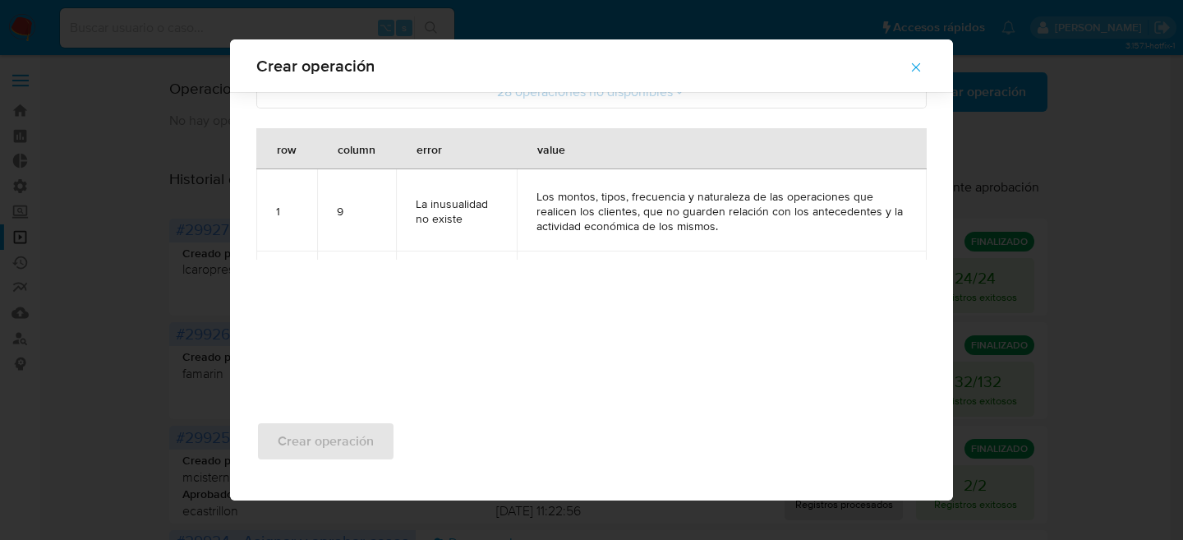
scroll to position [13, 0]
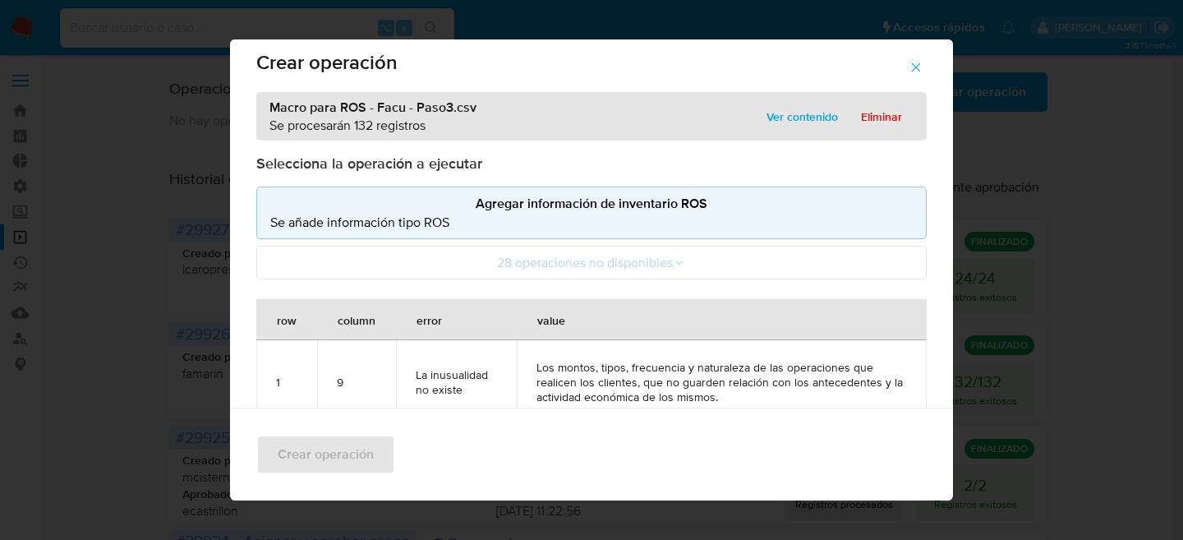
click at [871, 141] on div "Macro para ROS - Facu - Paso3.csv Se procesarán 132 registros Ver contenido Eli…" at bounding box center [591, 335] width 723 height 487
click at [874, 124] on span "Eliminar" at bounding box center [881, 116] width 41 height 23
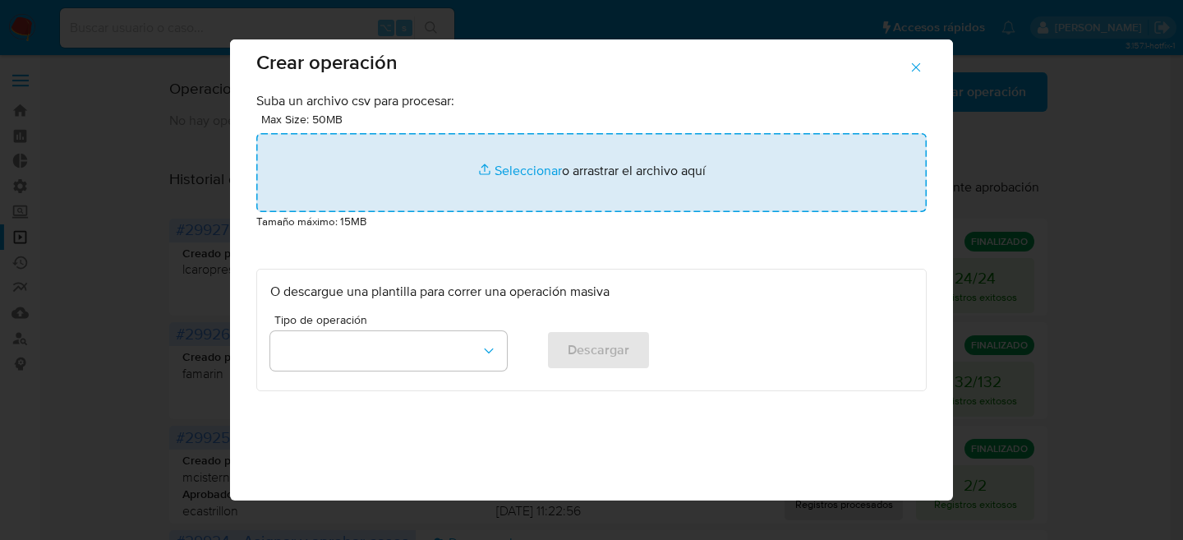
click at [417, 168] on input "file" at bounding box center [591, 172] width 671 height 79
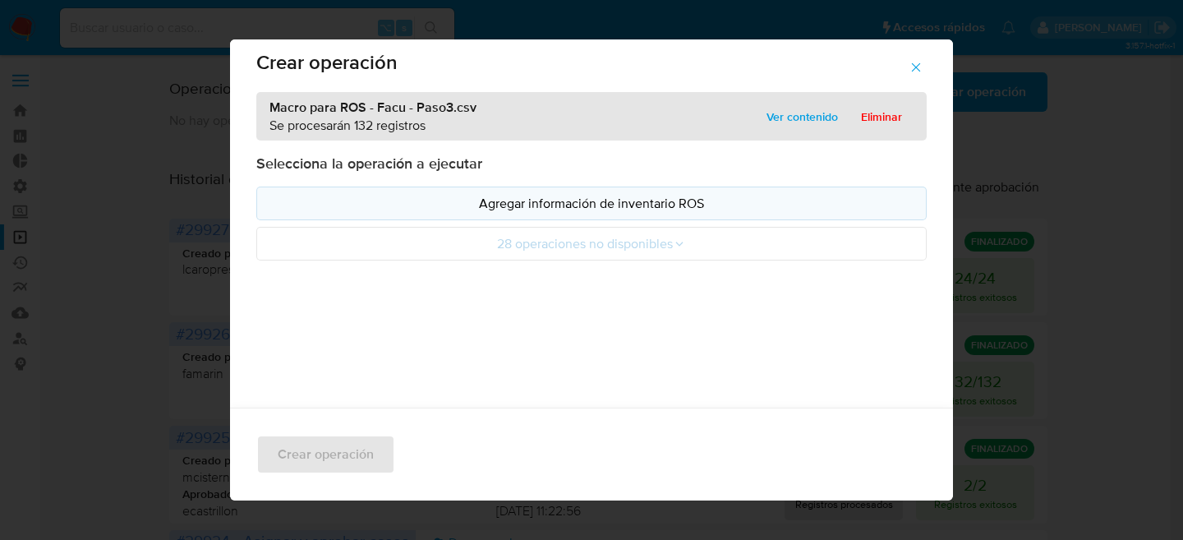
click at [586, 194] on p "Agregar información de inventario ROS" at bounding box center [591, 203] width 643 height 19
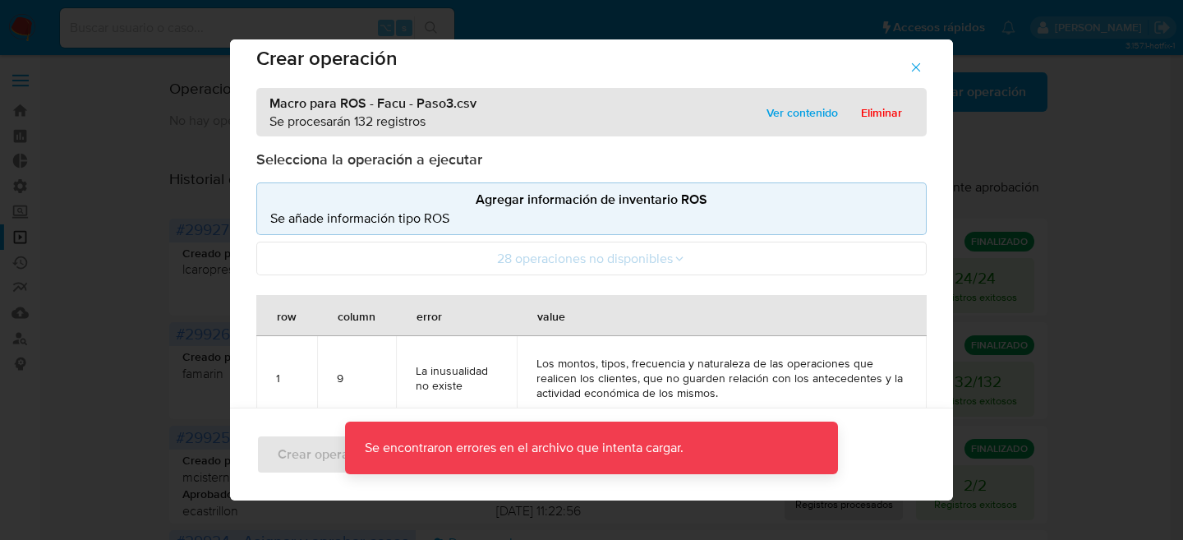
scroll to position [20, 0]
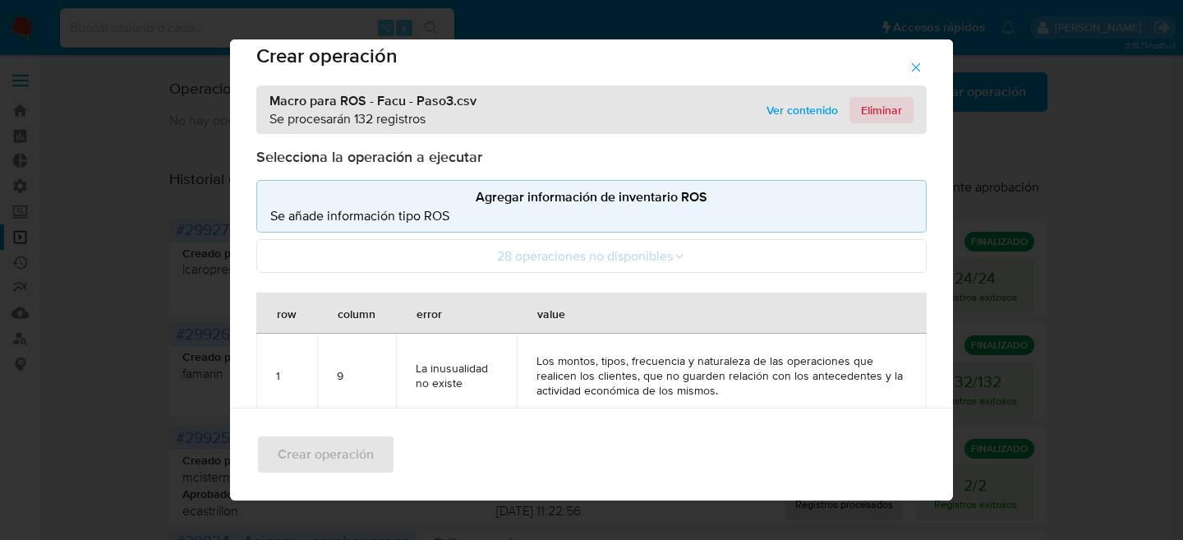
click at [861, 114] on span "Eliminar" at bounding box center [881, 110] width 41 height 23
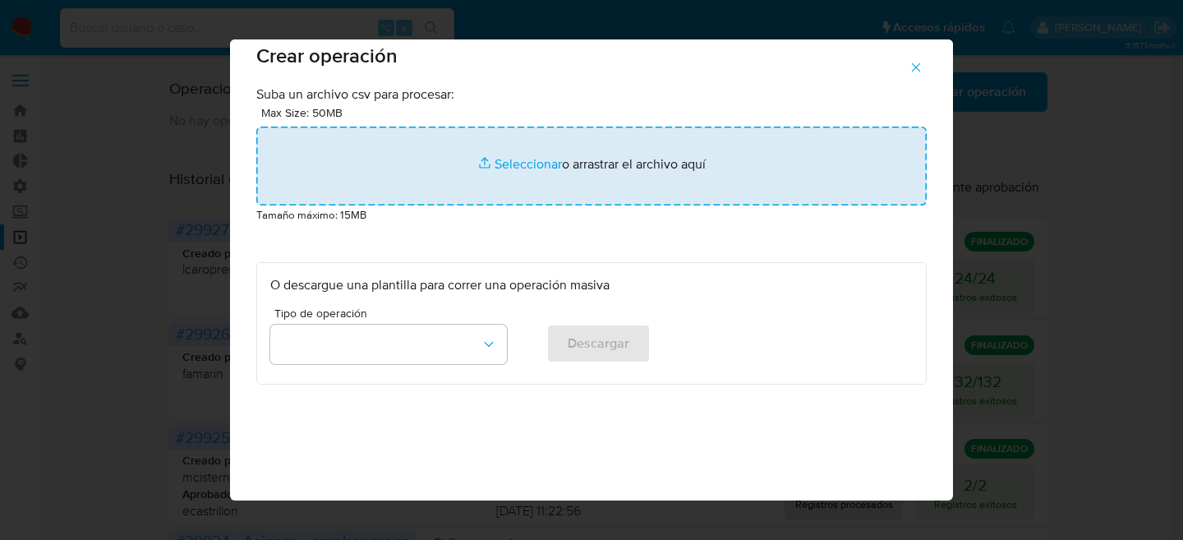
click at [562, 168] on input "file" at bounding box center [591, 166] width 671 height 79
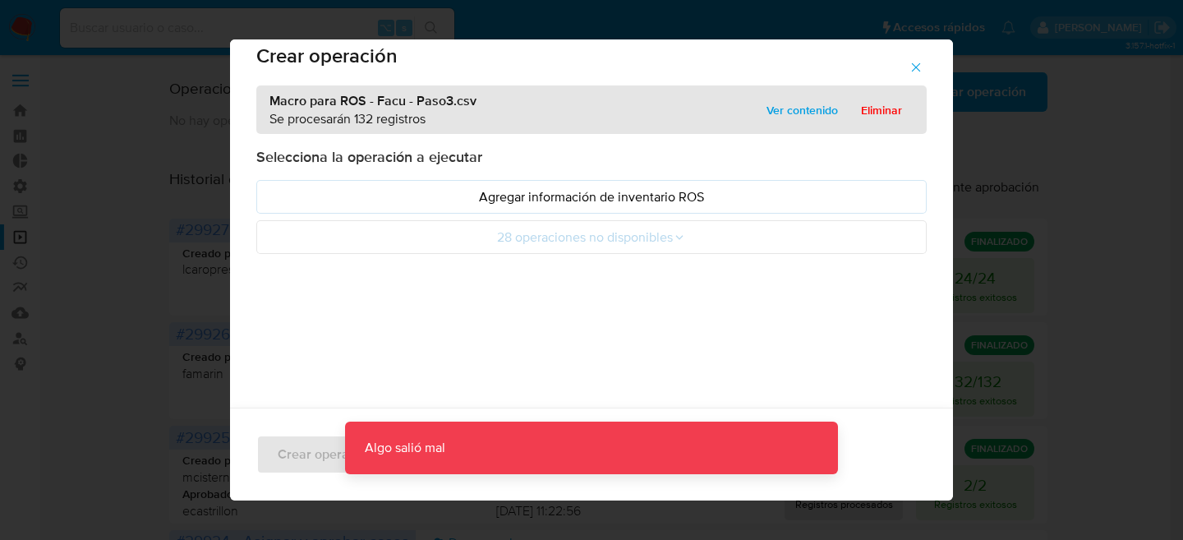
click at [543, 215] on ul "Agregar información de inventario ROS 28 operaciones no disponibles" at bounding box center [591, 217] width 671 height 74
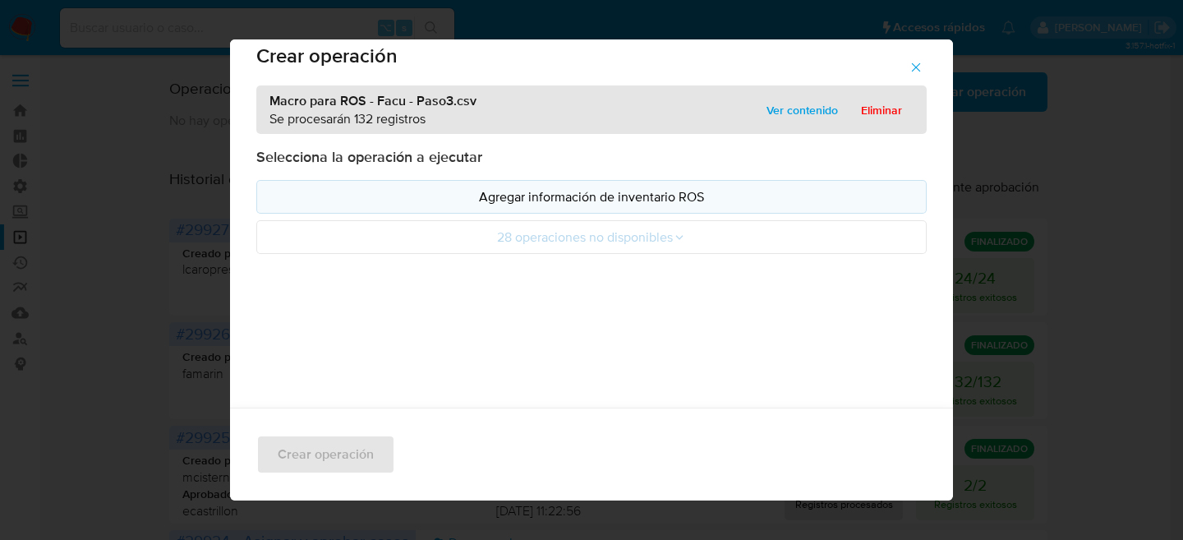
click at [529, 194] on p "Agregar información de inventario ROS" at bounding box center [591, 196] width 643 height 19
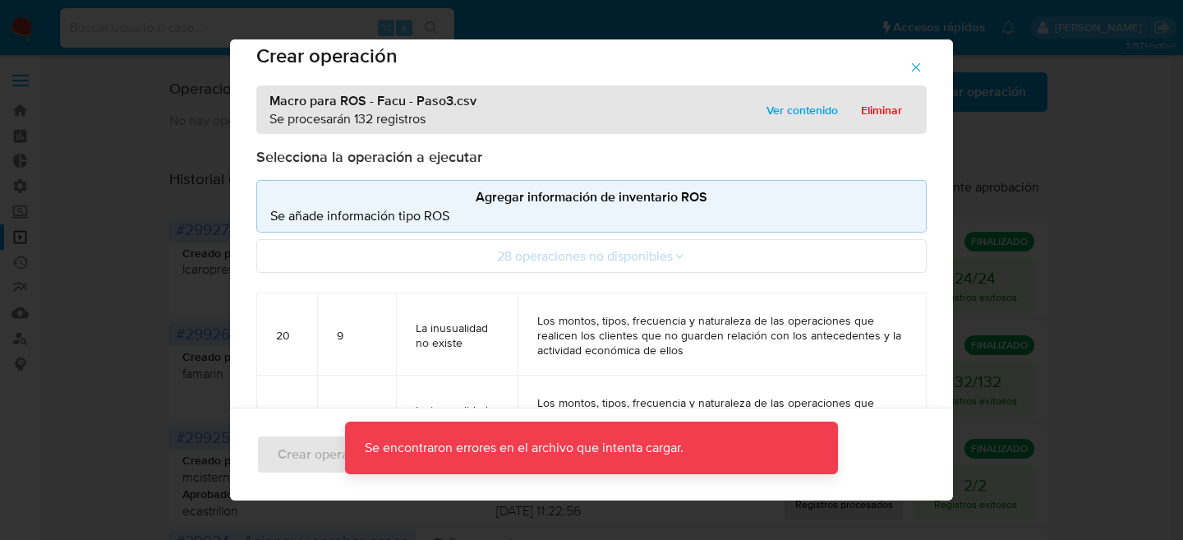
scroll to position [3127, 0]
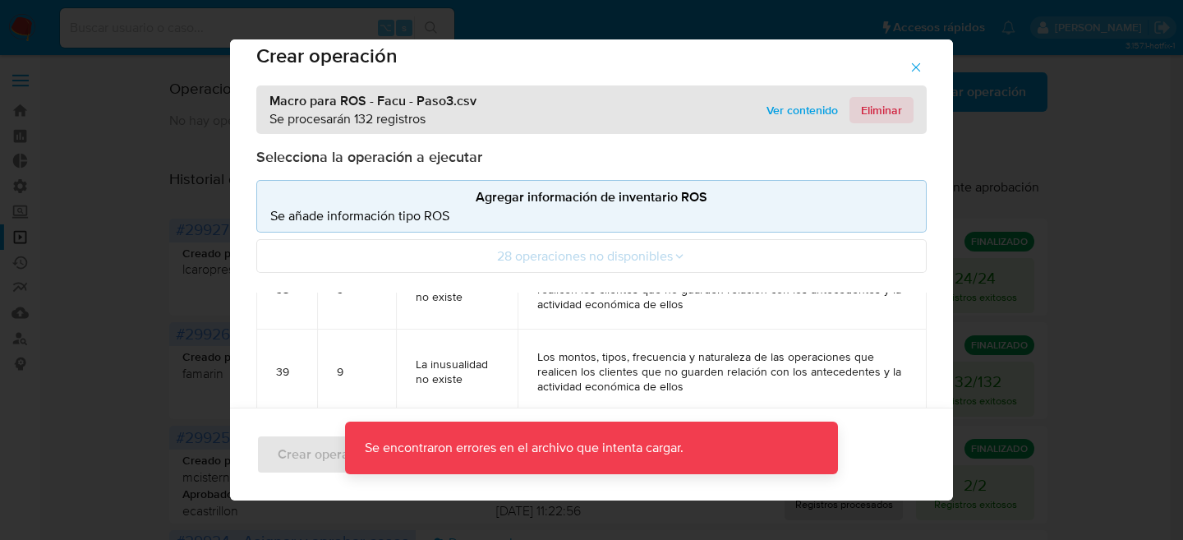
click at [873, 99] on span "Eliminar" at bounding box center [881, 110] width 41 height 23
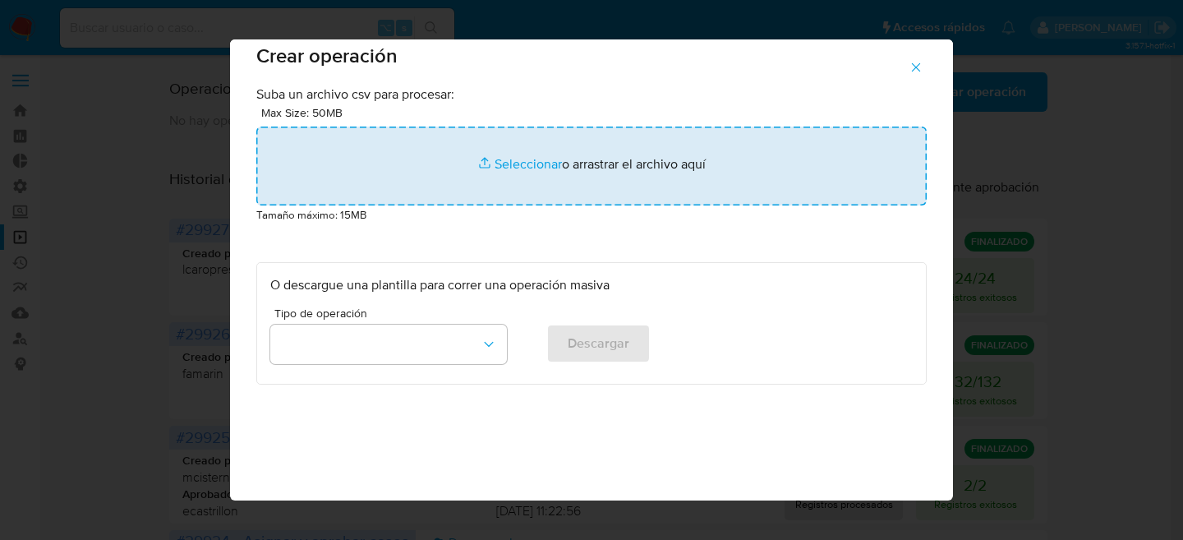
click at [478, 151] on input "file" at bounding box center [591, 166] width 671 height 79
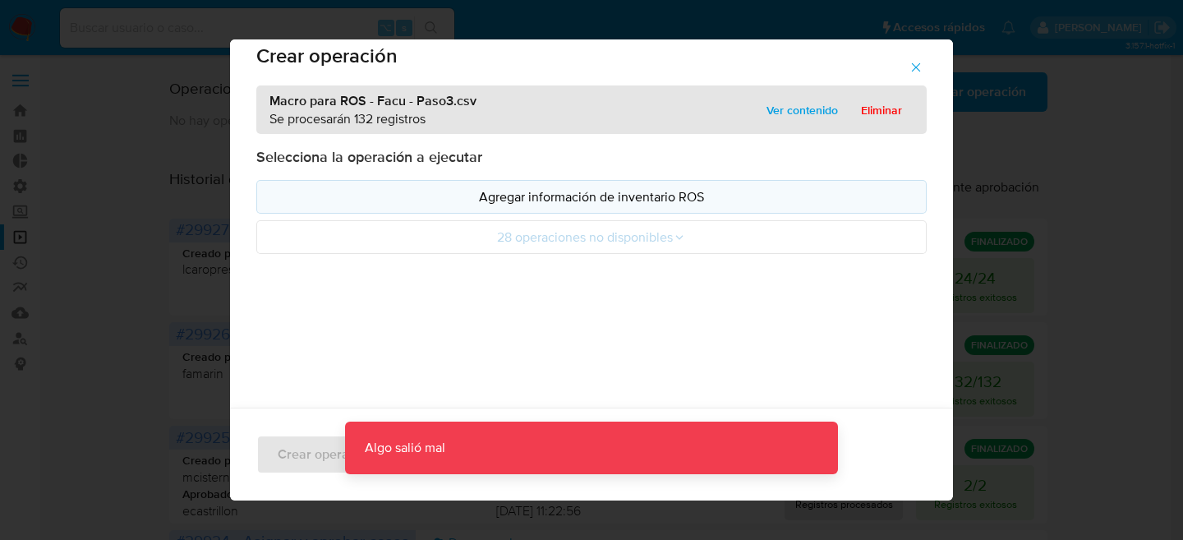
click at [560, 198] on p "Agregar información de inventario ROS" at bounding box center [591, 196] width 643 height 19
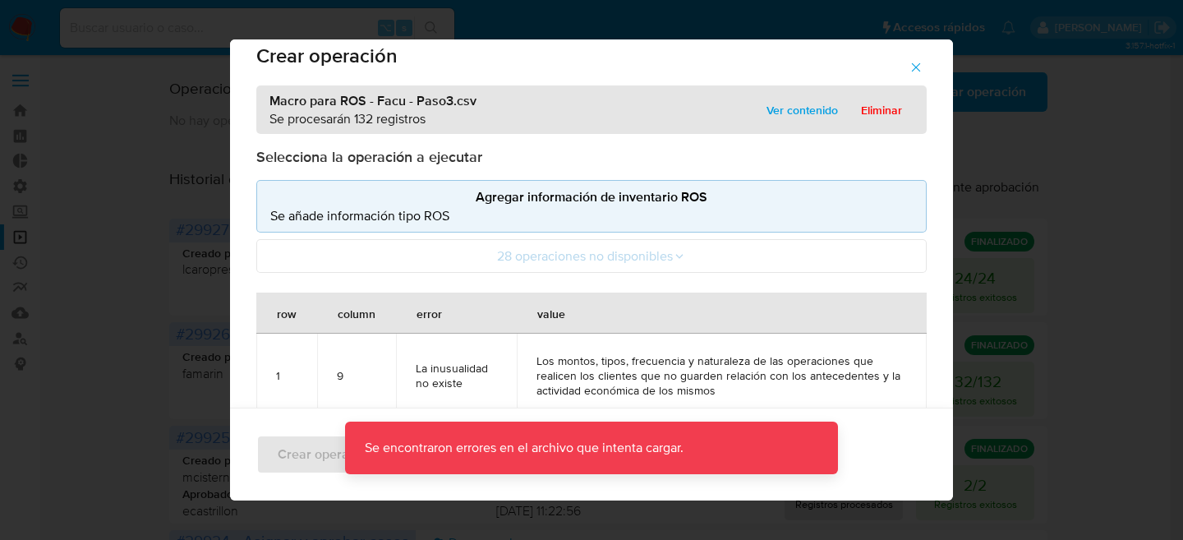
scroll to position [3, 0]
